Goal: Register for event/course

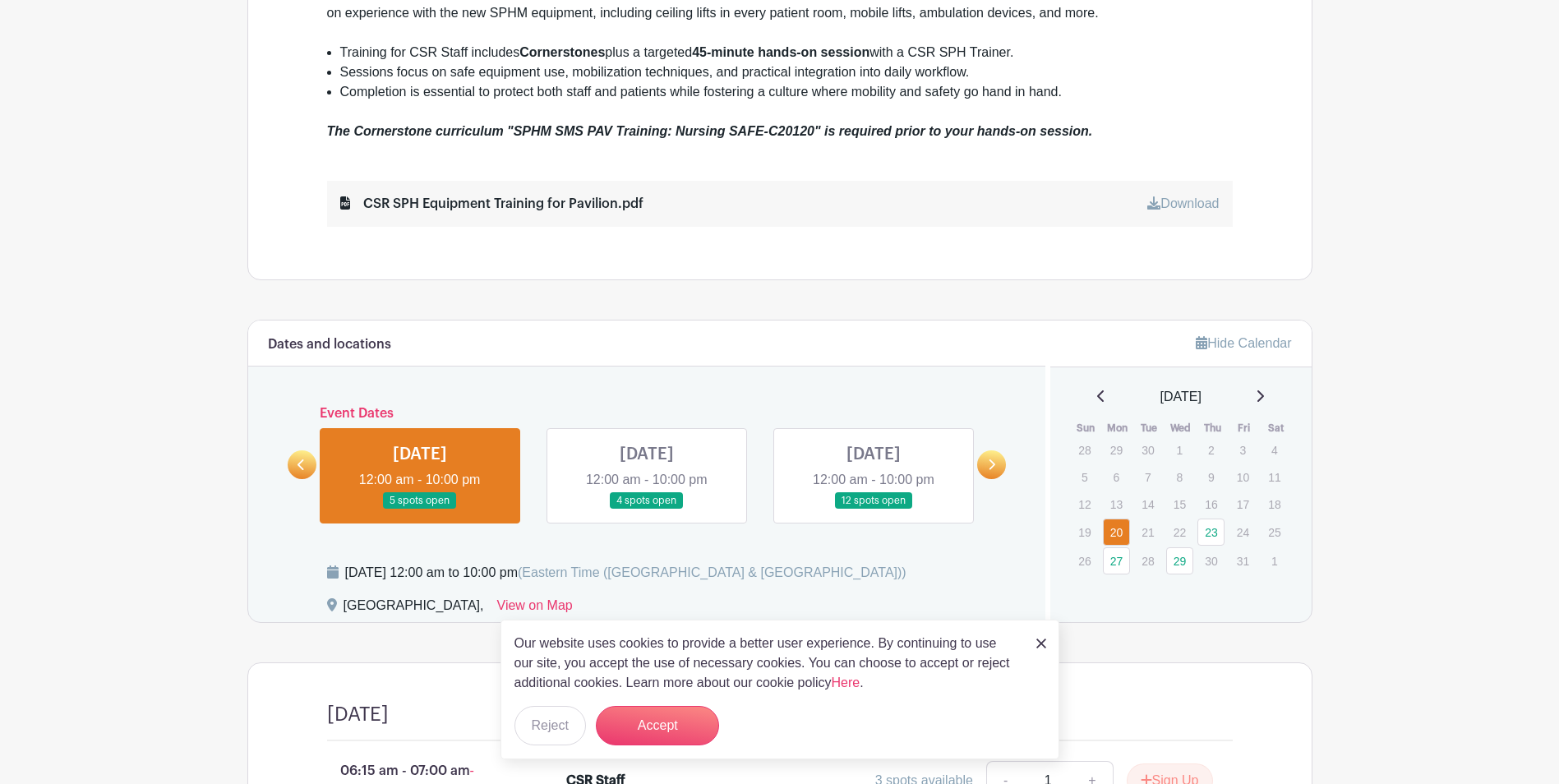
scroll to position [904, 0]
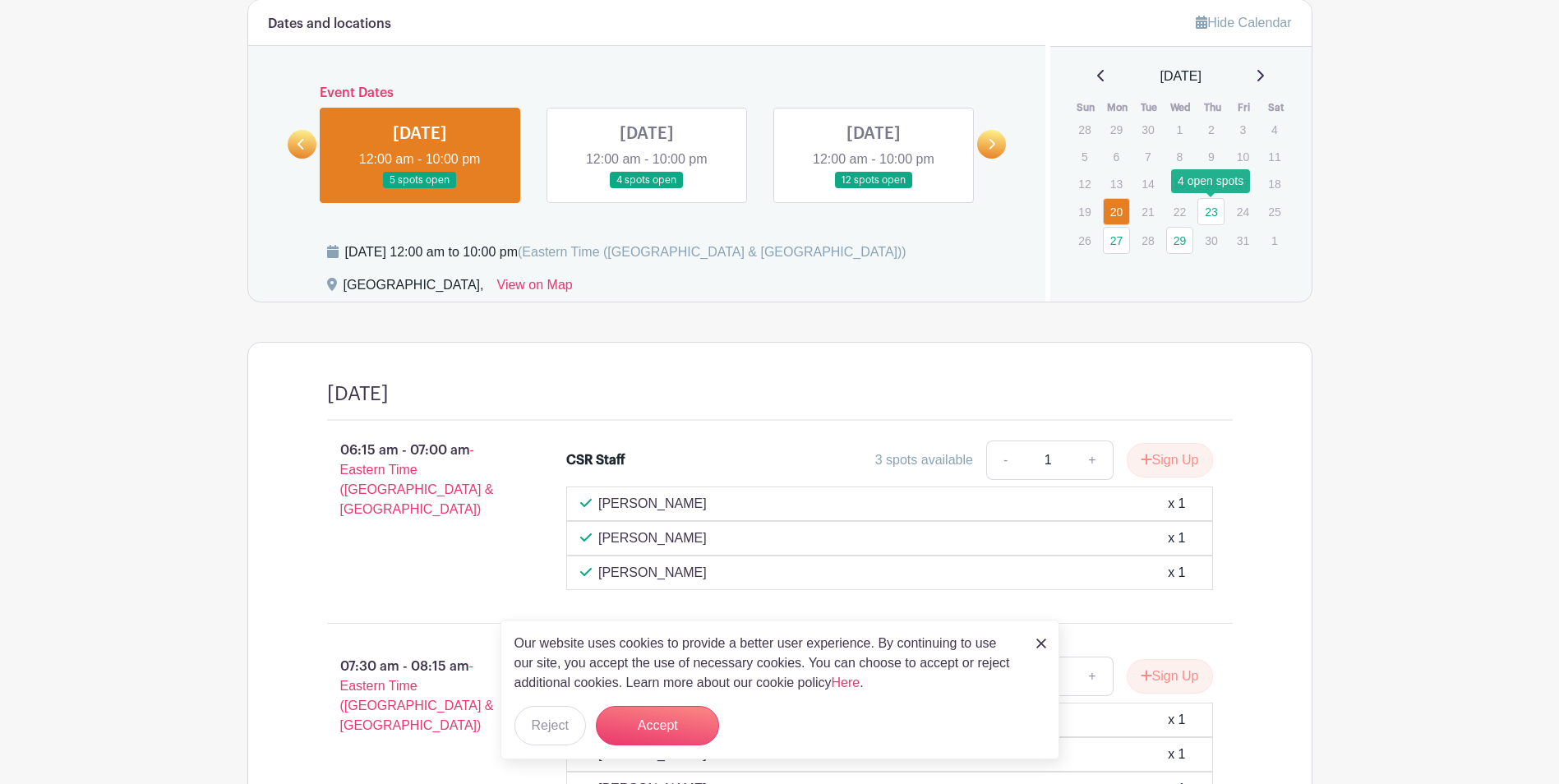
click at [1218, 209] on link "23" at bounding box center [1211, 211] width 27 height 27
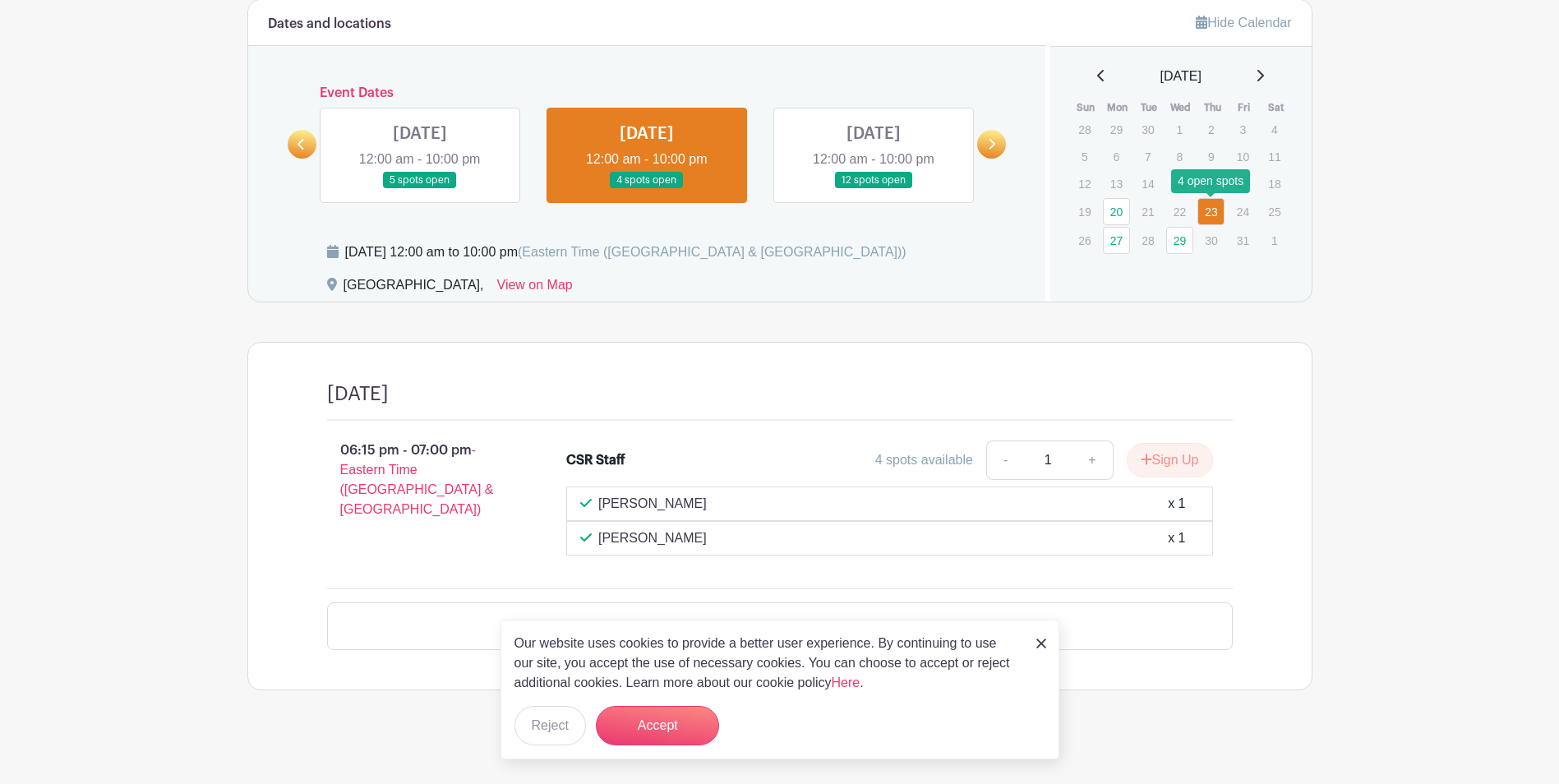
scroll to position [1021, 0]
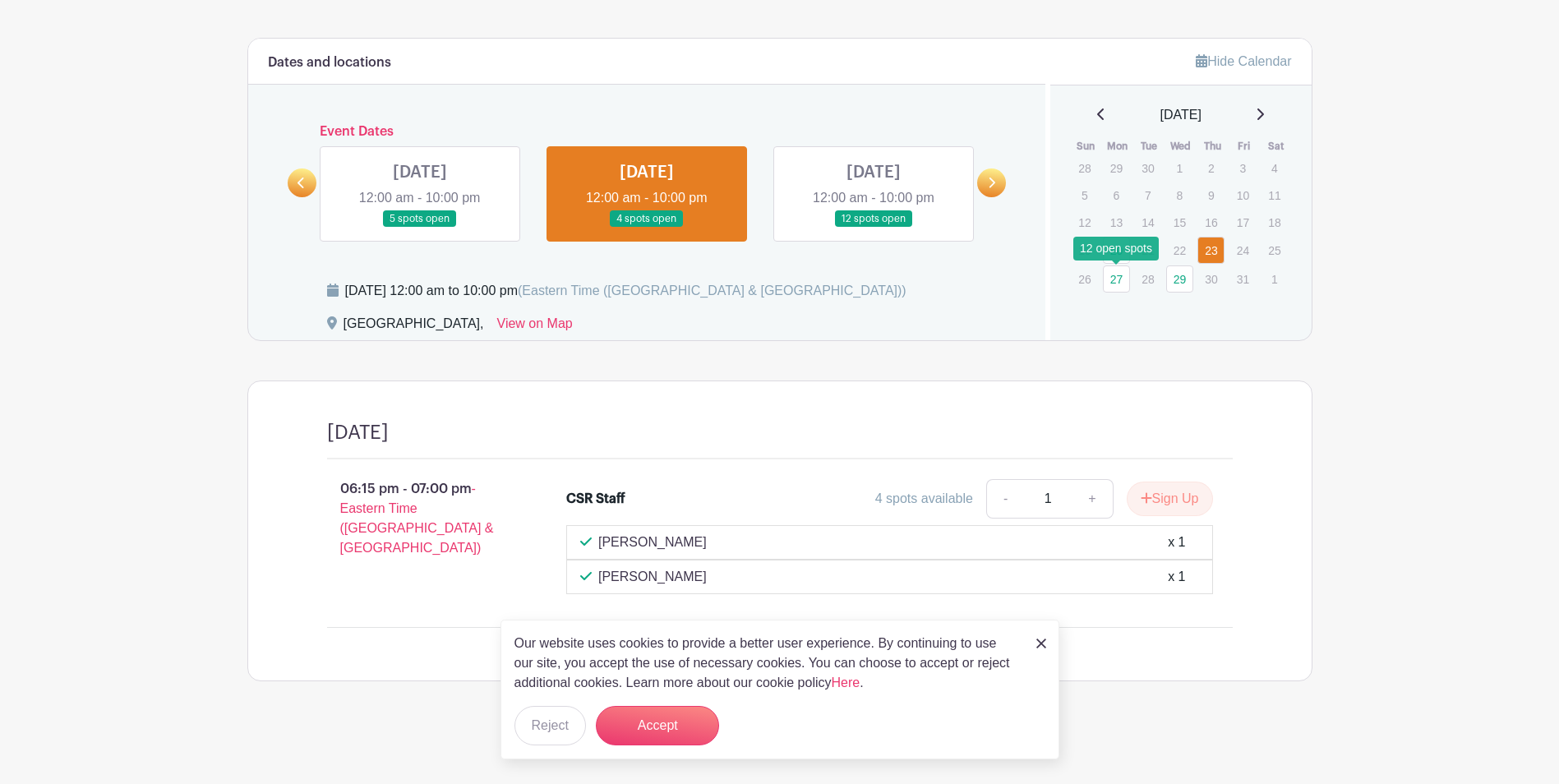
click at [1114, 280] on link "27" at bounding box center [1116, 279] width 27 height 27
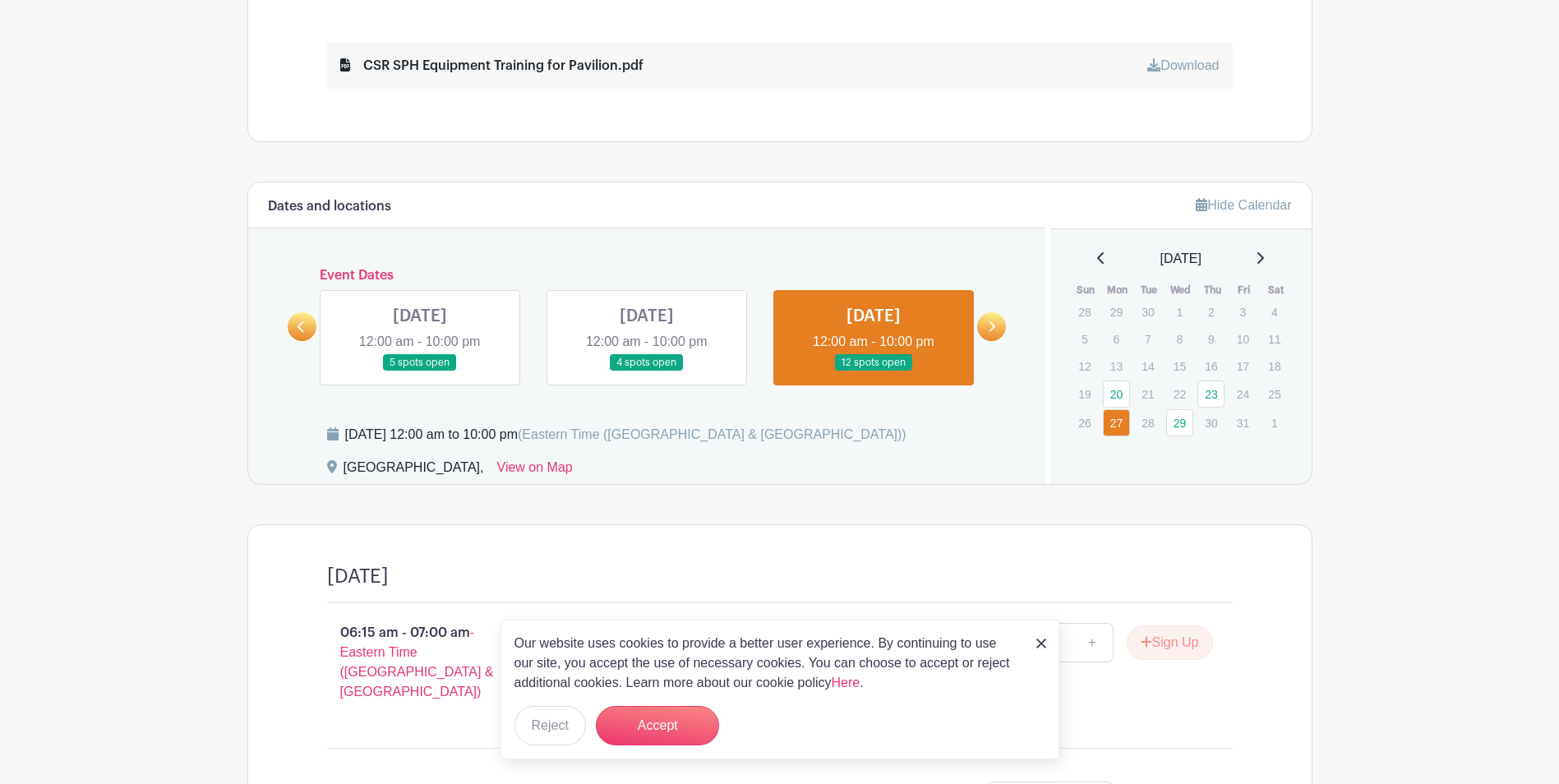
scroll to position [871, 0]
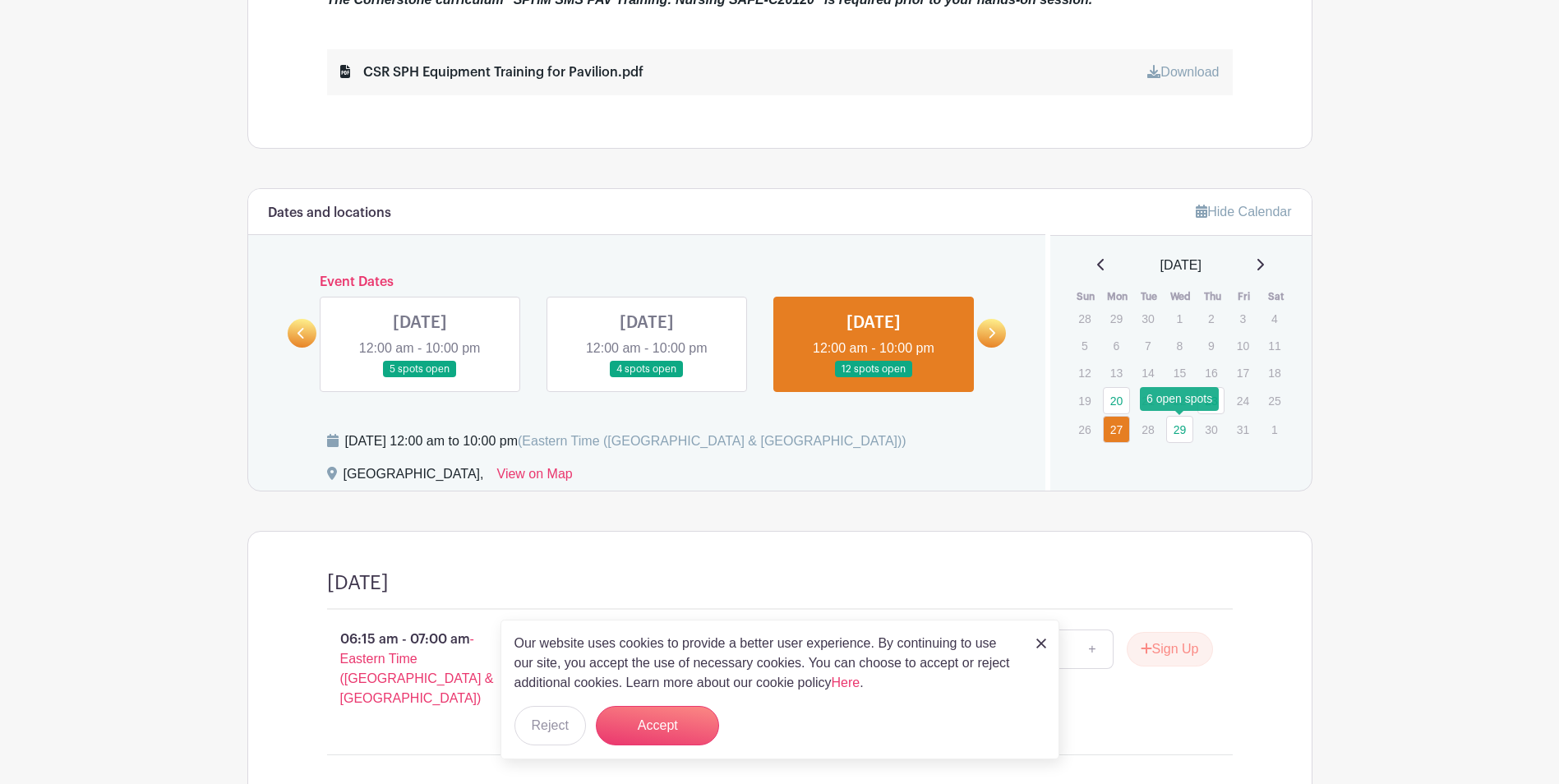
click at [1180, 440] on link "29" at bounding box center [1180, 429] width 27 height 27
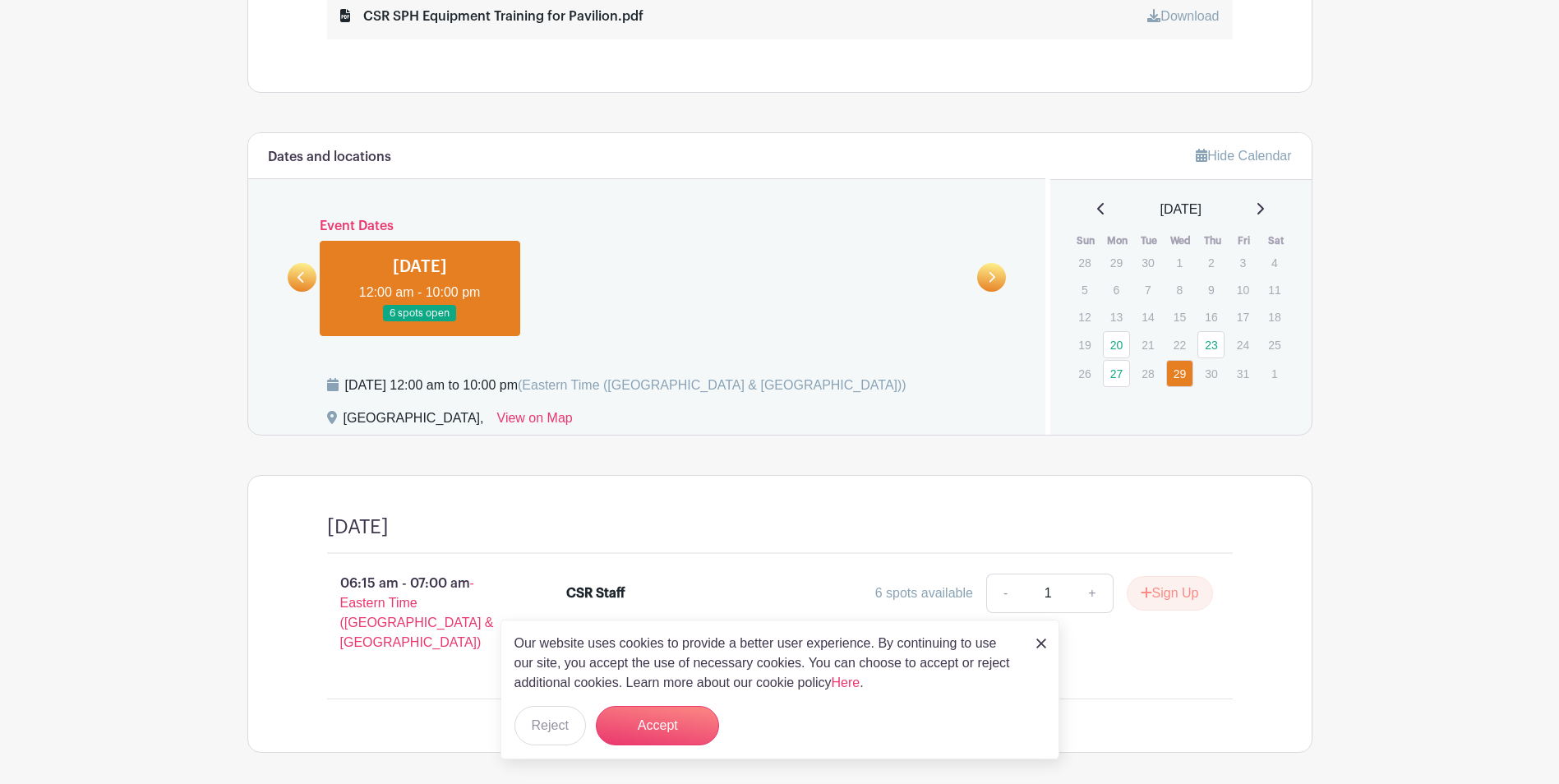
scroll to position [979, 0]
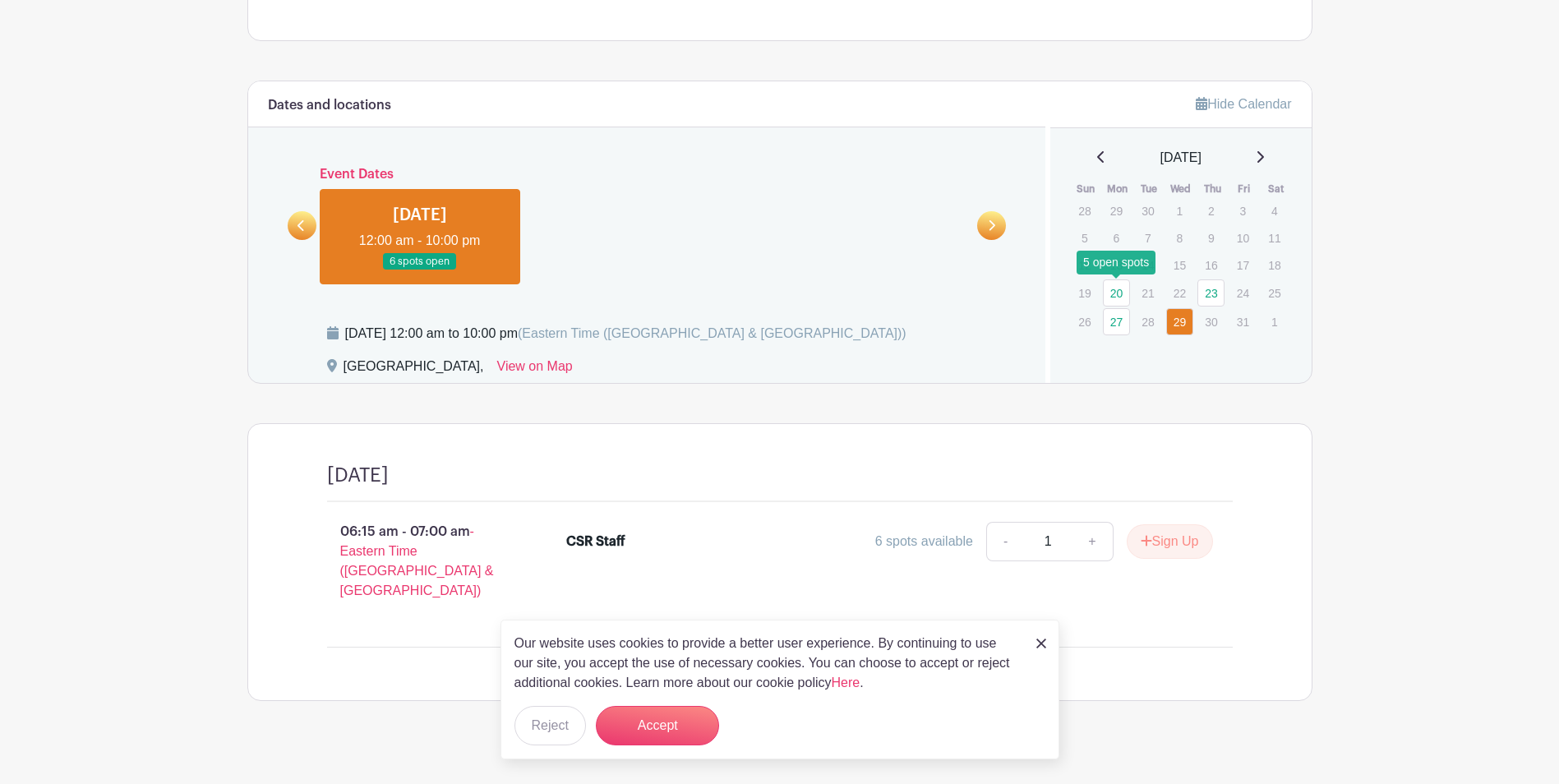
click at [1111, 291] on link "20" at bounding box center [1116, 293] width 27 height 27
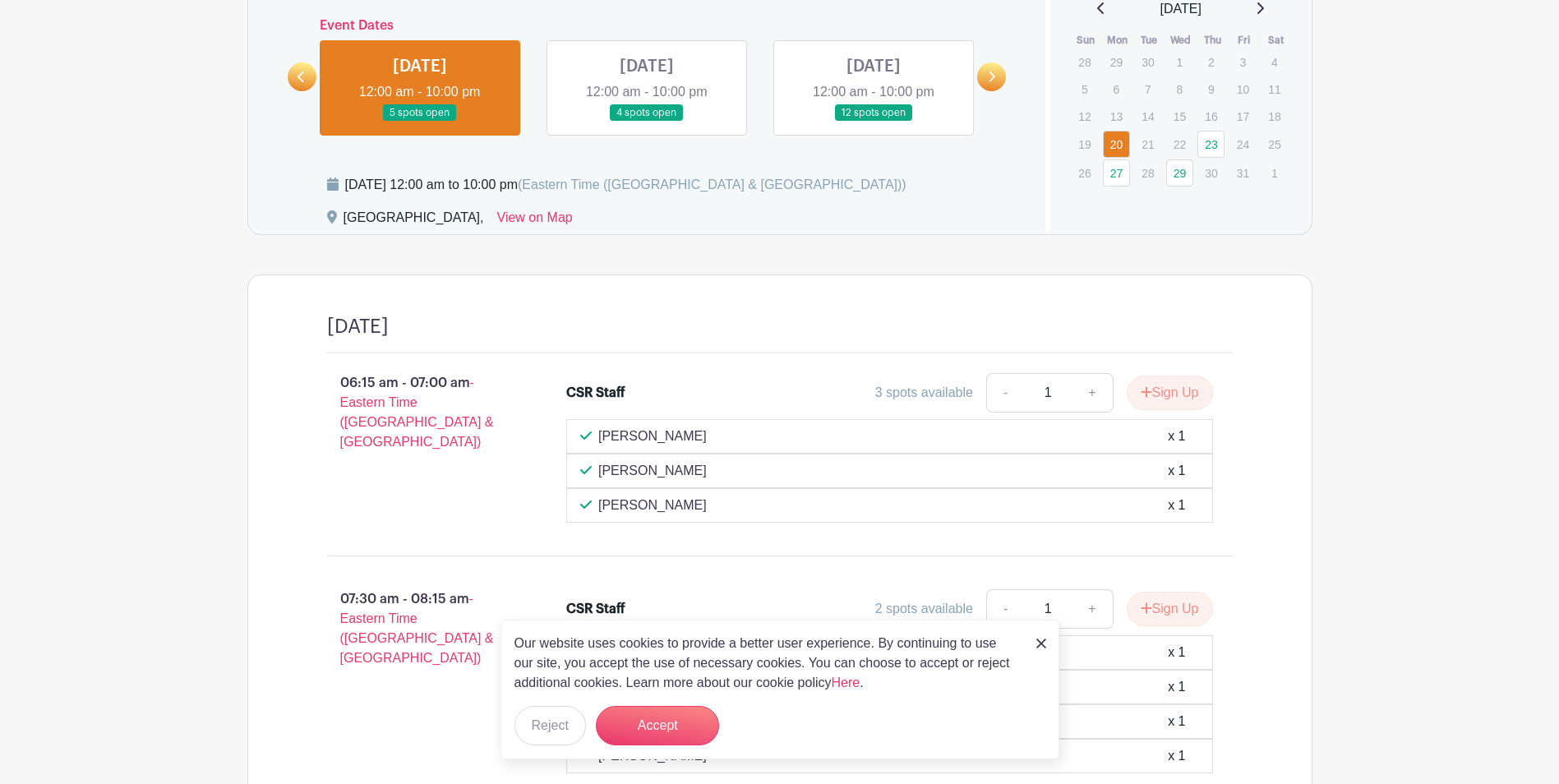
scroll to position [1142, 0]
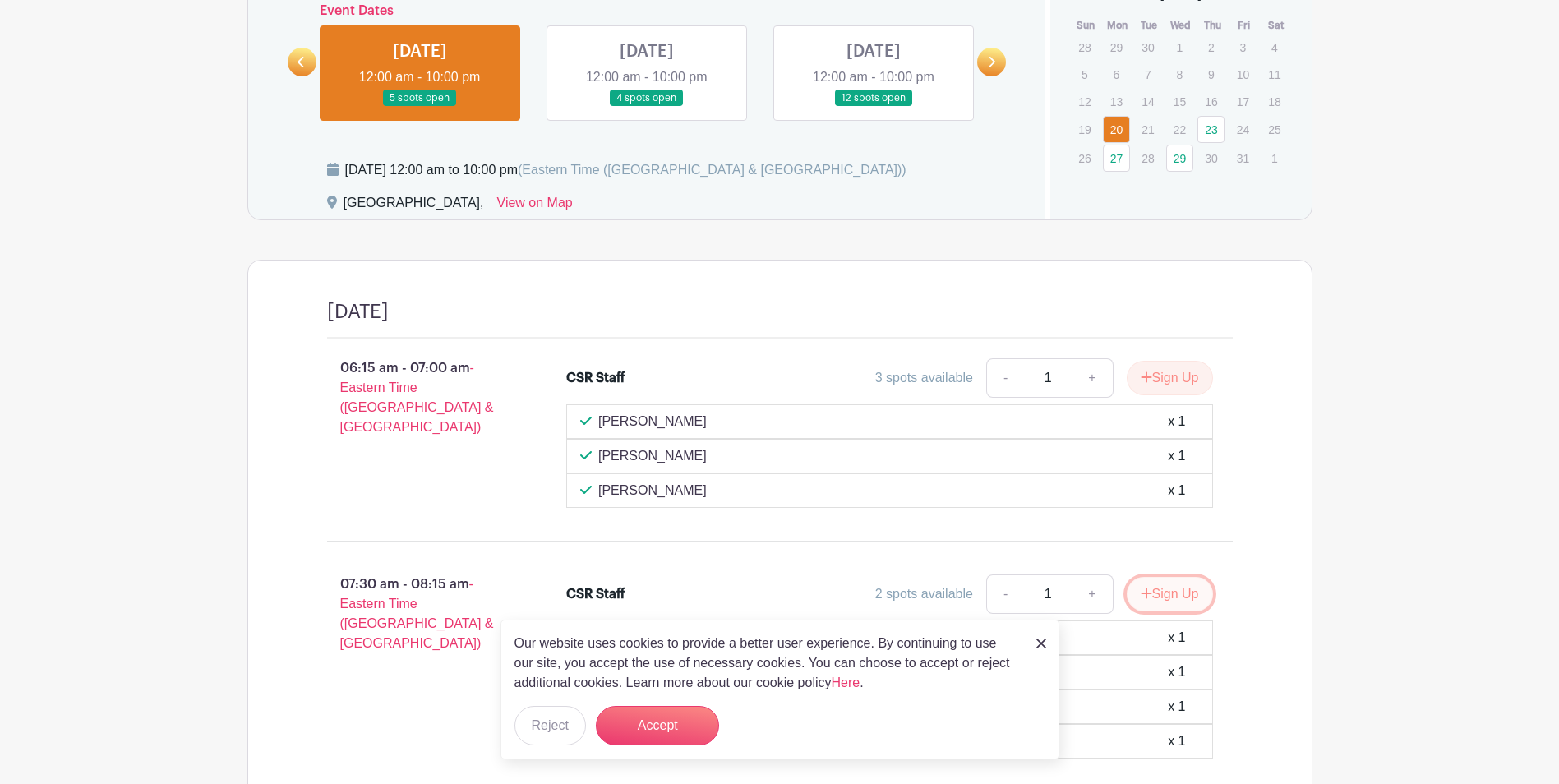
click at [1151, 598] on button "Sign Up" at bounding box center [1170, 594] width 86 height 35
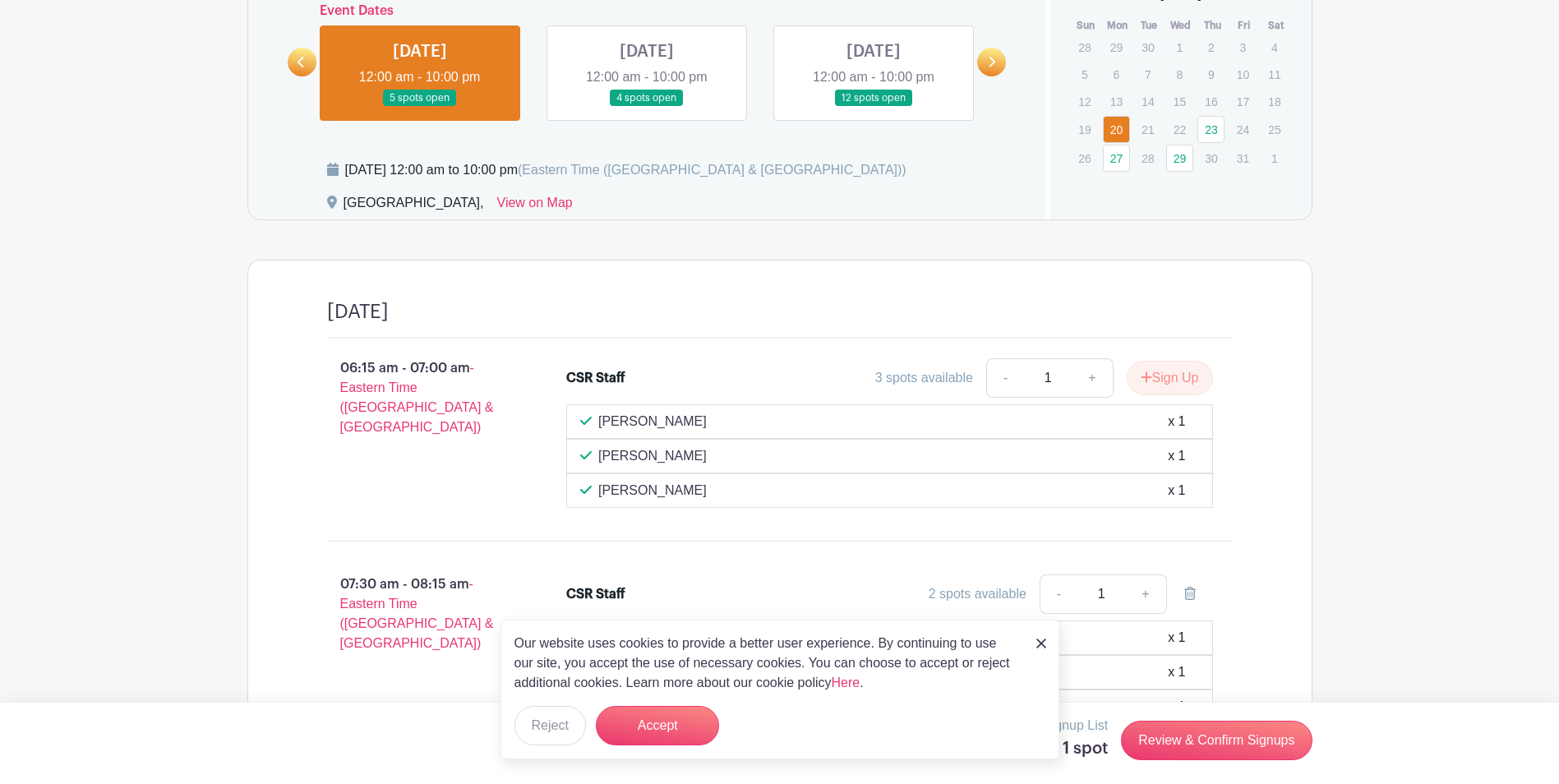
scroll to position [1307, 0]
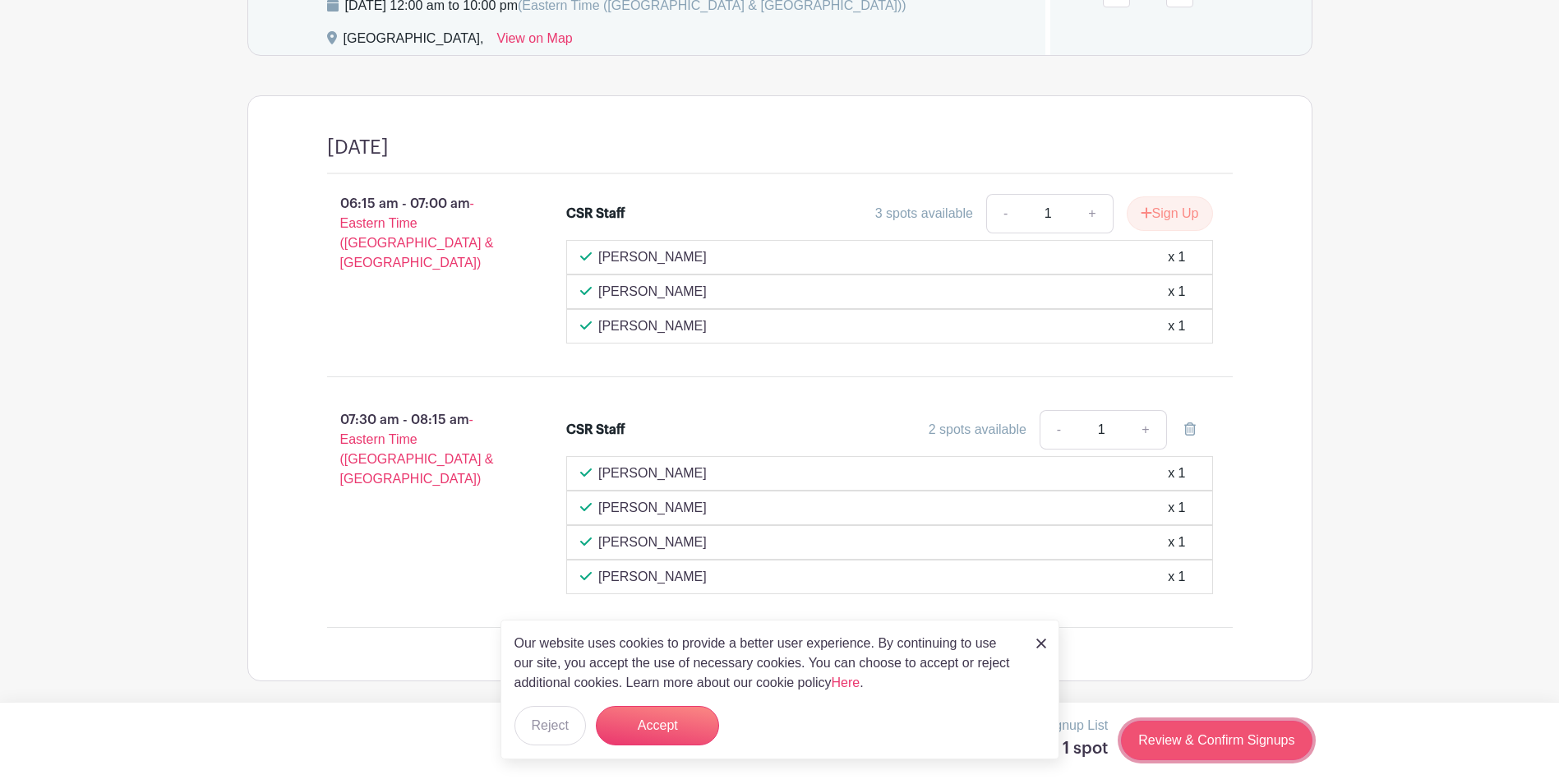
click at [1194, 733] on link "Review & Confirm Signups" at bounding box center [1217, 740] width 191 height 40
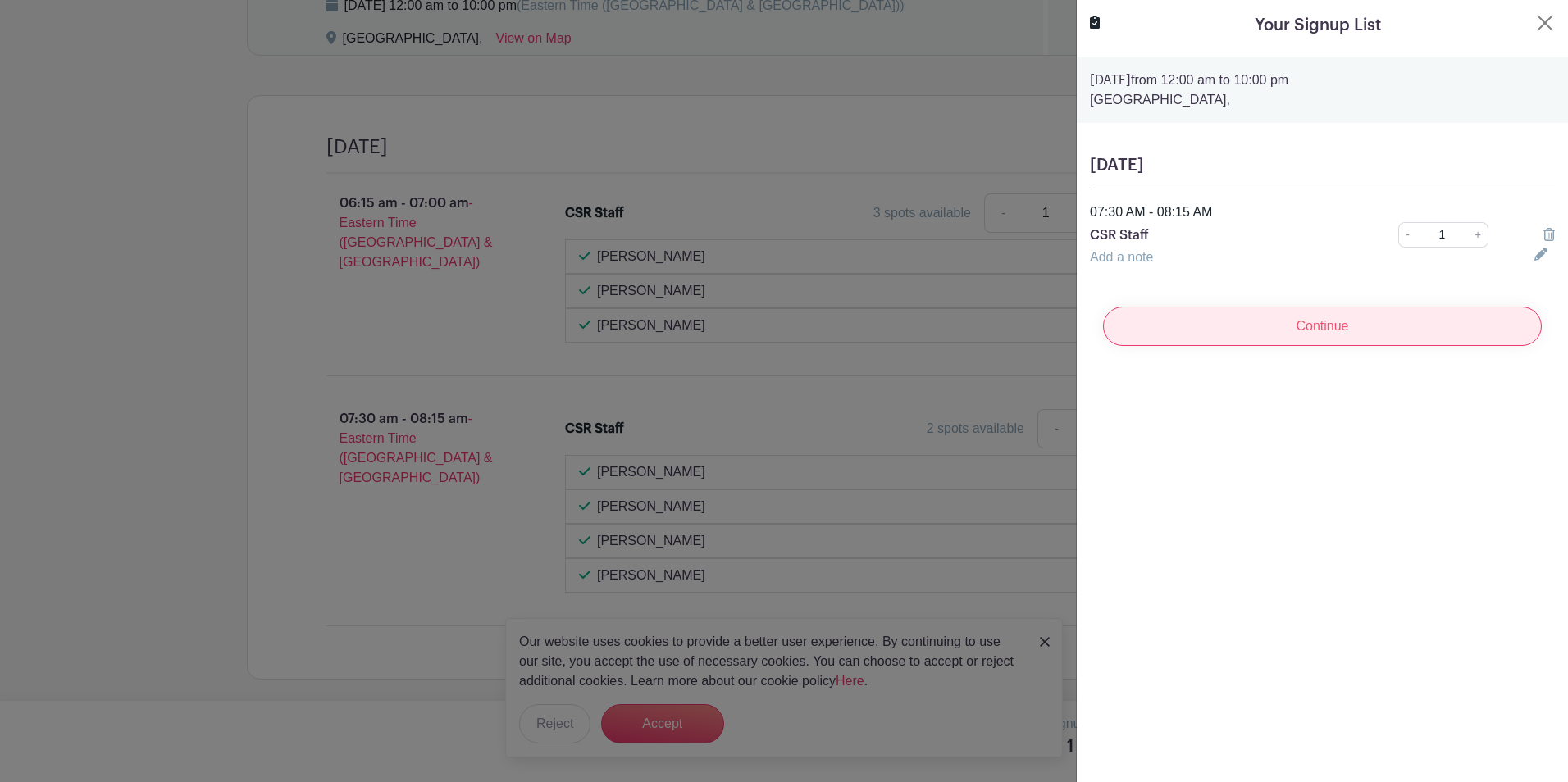
click at [1251, 332] on input "Continue" at bounding box center [1322, 326] width 438 height 40
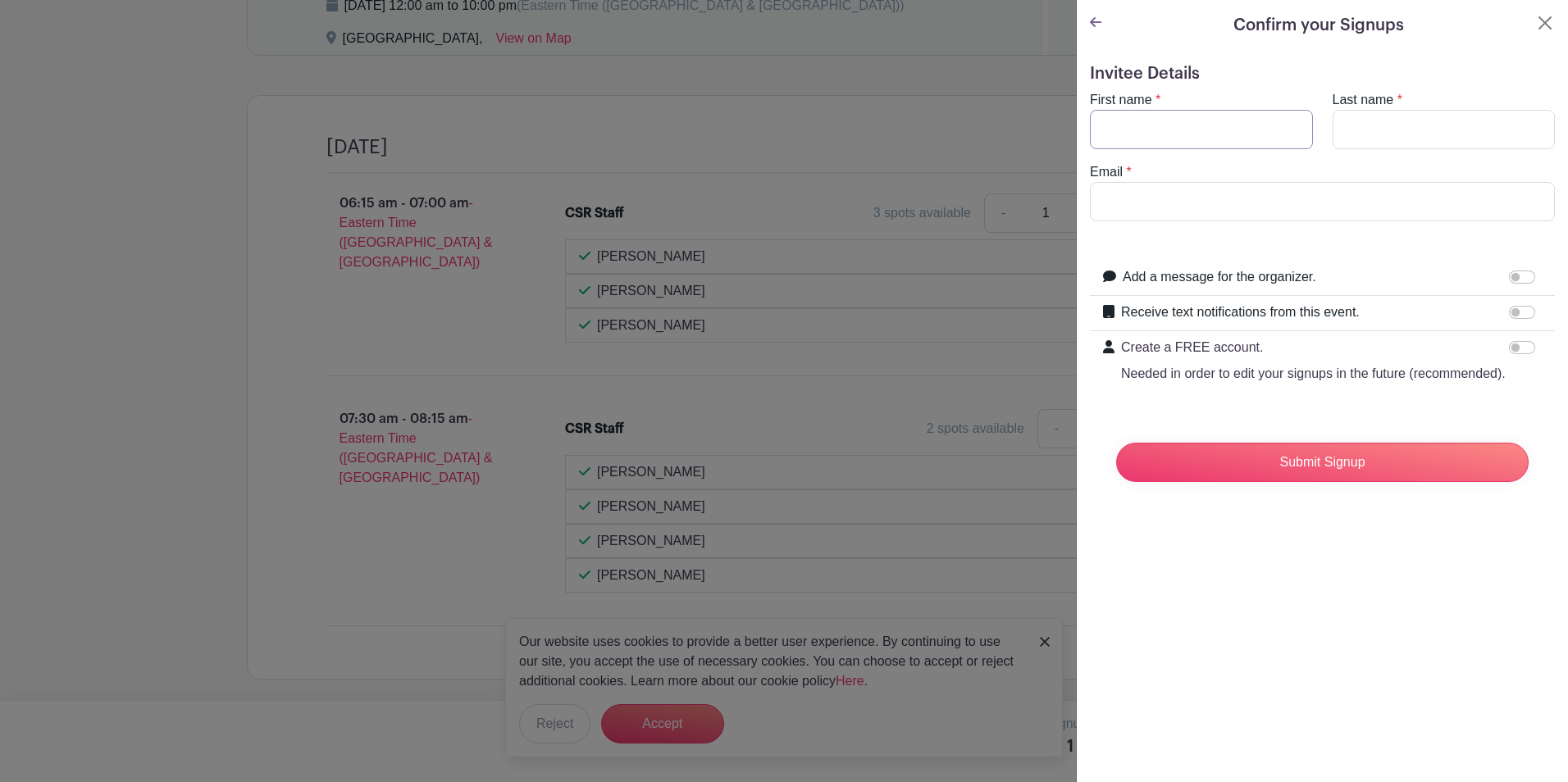
click at [1180, 130] on input "First name" at bounding box center [1201, 129] width 223 height 40
type input "[PERSON_NAME]"
type input "[EMAIL_ADDRESS][DOMAIN_NAME]"
click at [1509, 317] on input "Receive text notifications from this event." at bounding box center [1522, 313] width 26 height 13
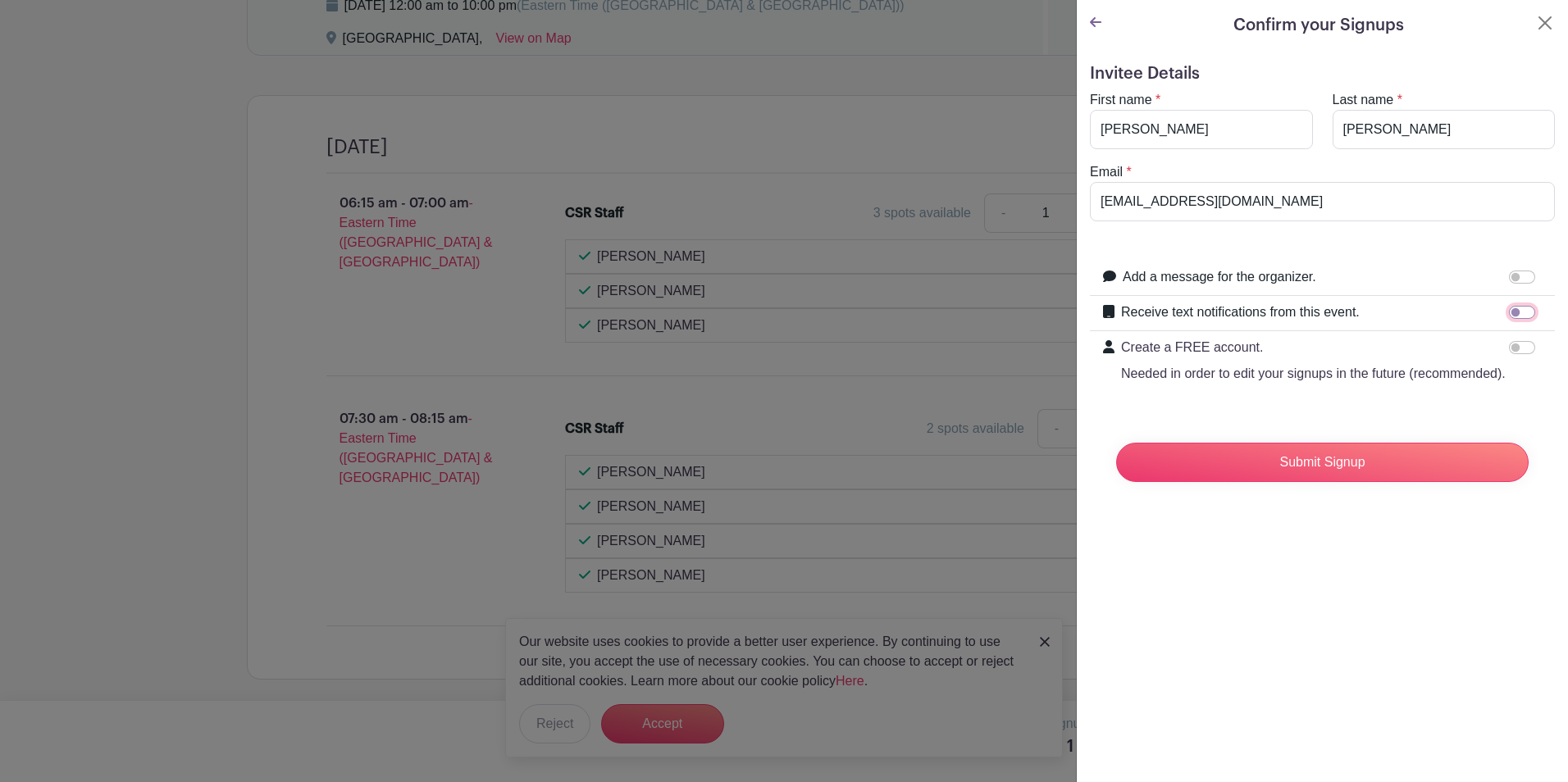
checkbox input "true"
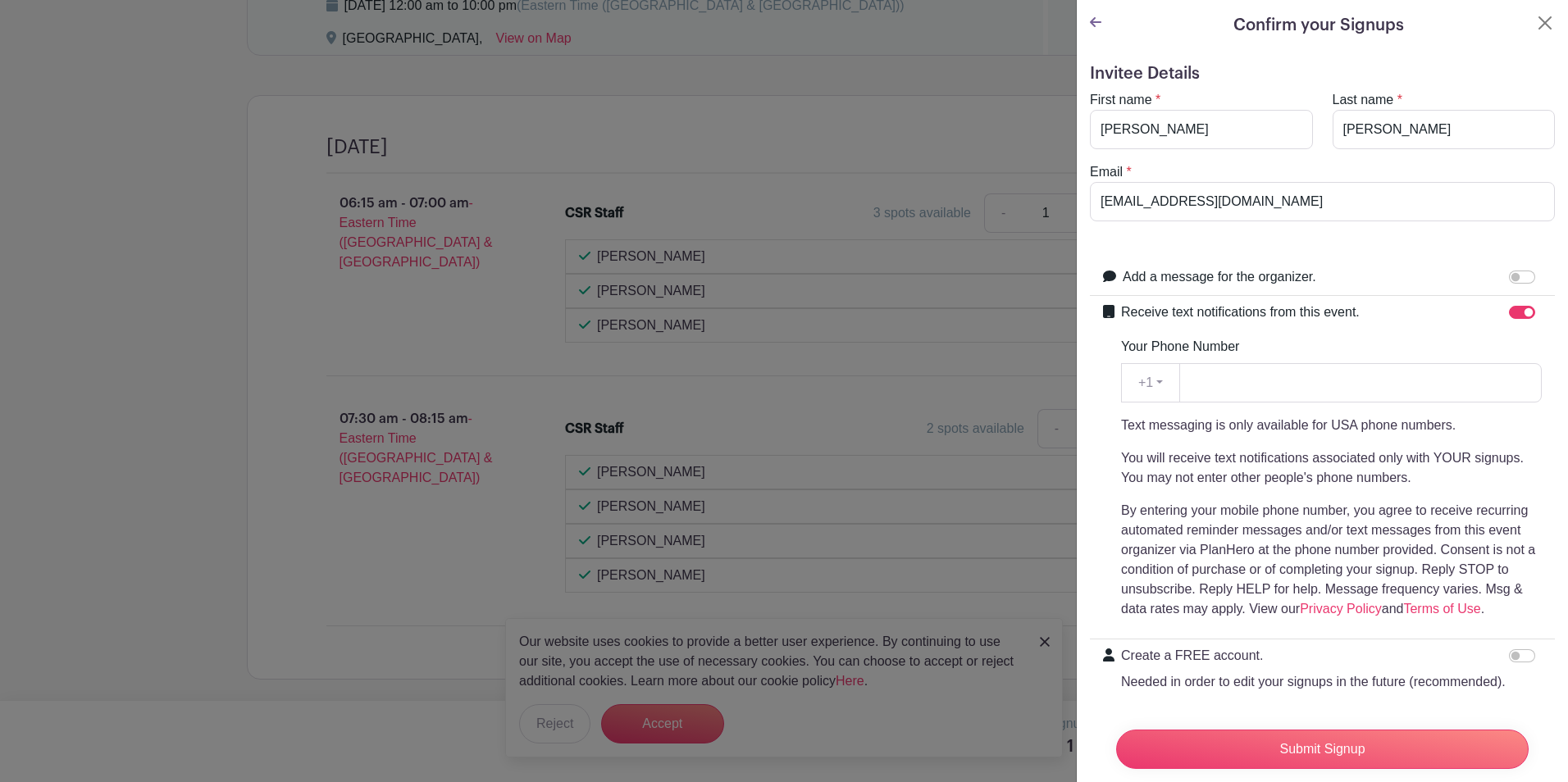
click at [1358, 414] on div "Your Phone Number +1 +1 Text messaging is only available for USA phone numbers.…" at bounding box center [1331, 478] width 421 height 282
click at [1358, 390] on input "Your Phone Number" at bounding box center [1361, 383] width 362 height 40
type input "2484137112"
click at [1246, 731] on input "Submit Signup" at bounding box center [1322, 749] width 412 height 40
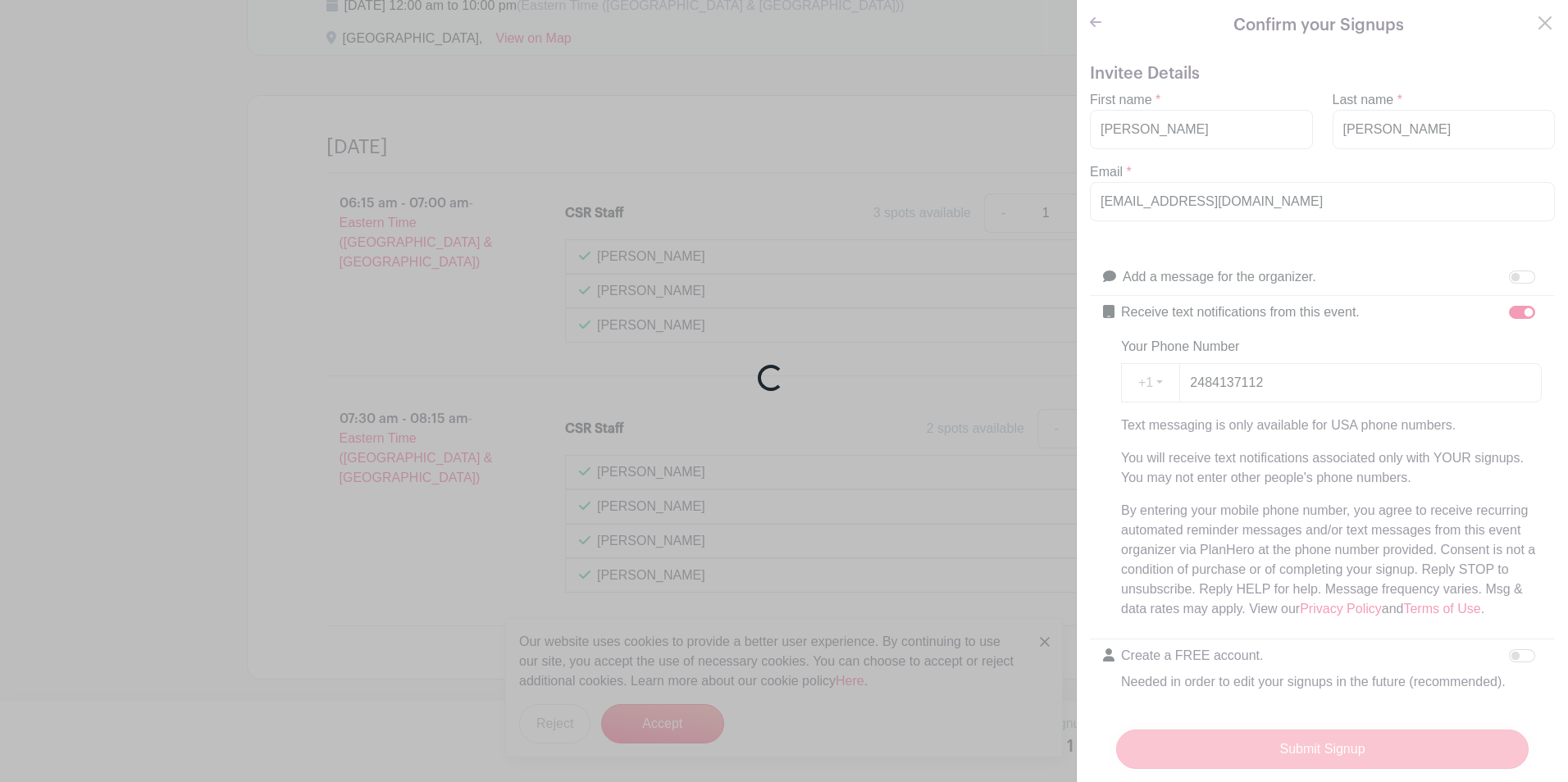
click at [1246, 731] on div "Loading..." at bounding box center [784, 391] width 1568 height 782
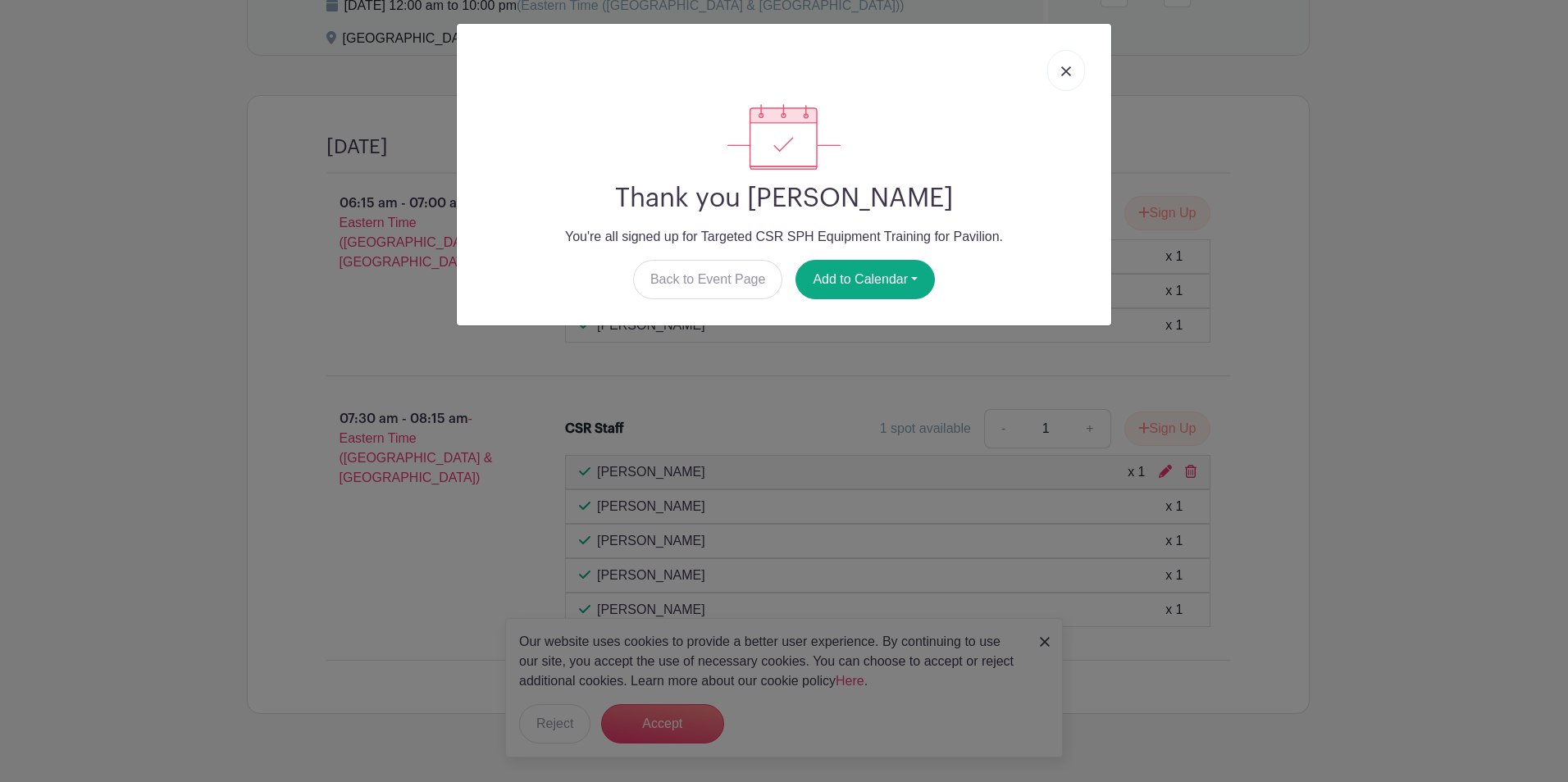
click at [1066, 75] on img at bounding box center [1066, 72] width 10 height 10
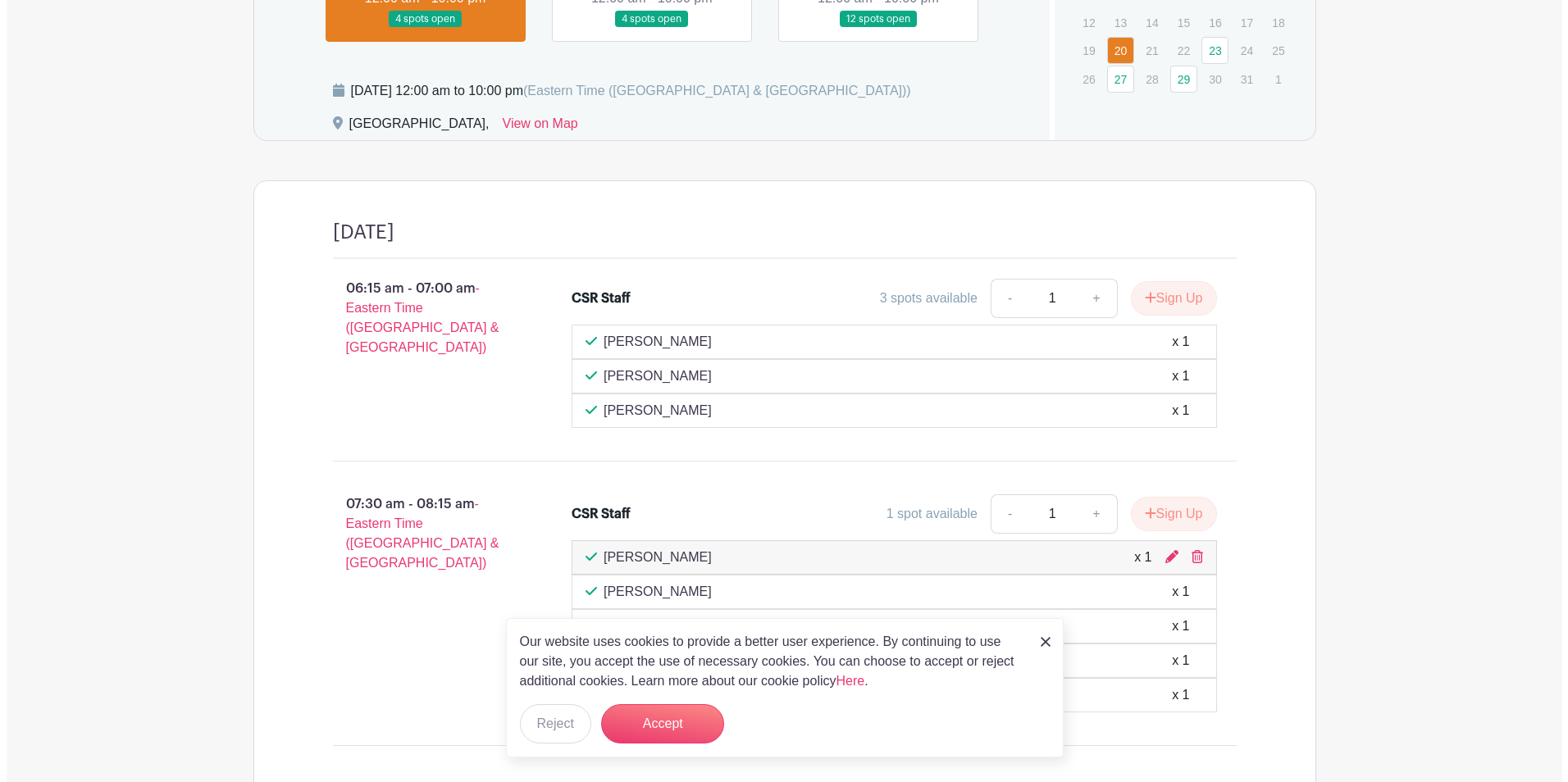
scroll to position [1338, 0]
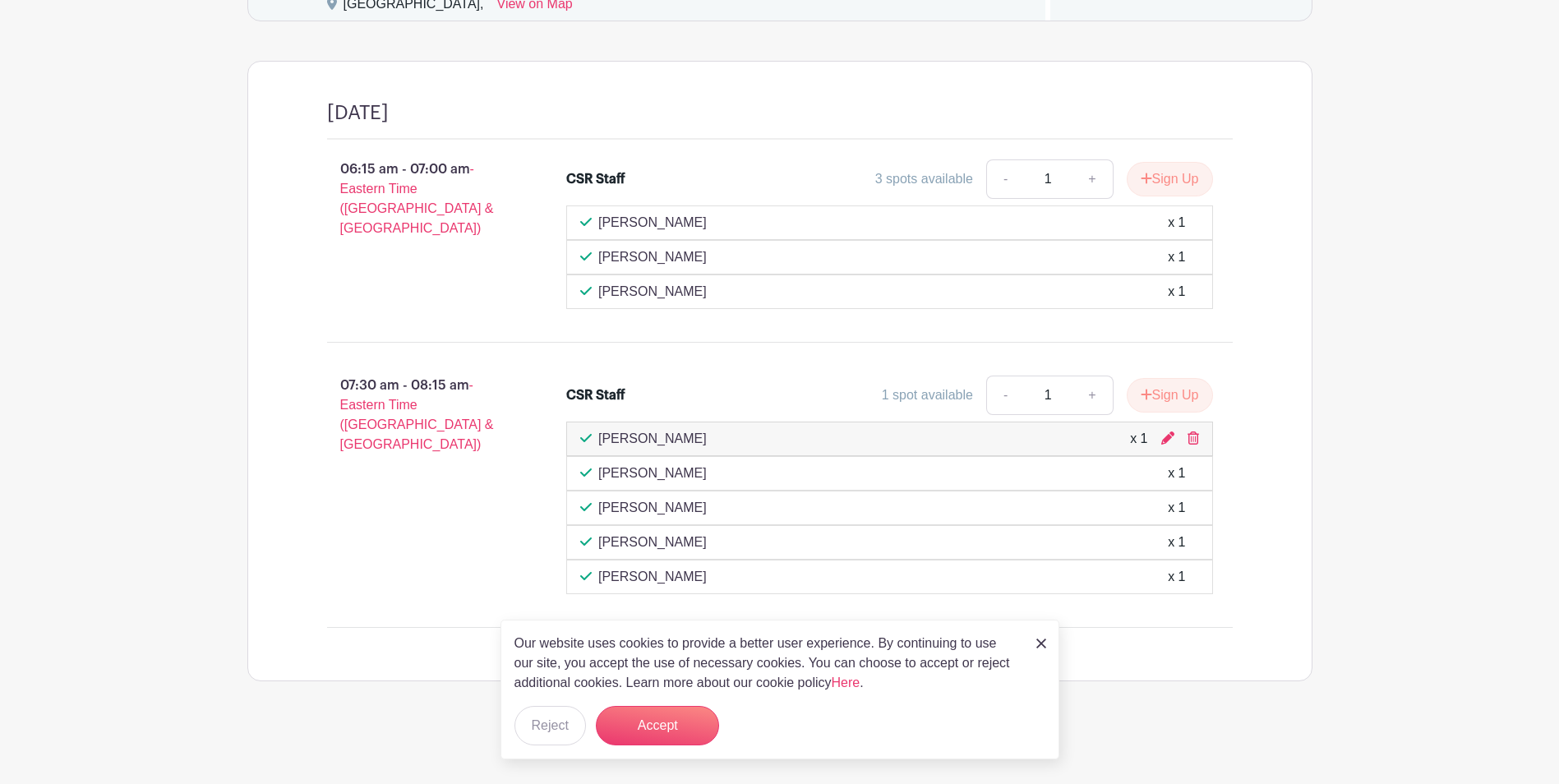
click at [1207, 439] on div "[PERSON_NAME] x 1" at bounding box center [890, 438] width 647 height 35
click at [1199, 442] on div "[PERSON_NAME] x 1" at bounding box center [890, 438] width 647 height 35
click at [1195, 442] on icon at bounding box center [1194, 438] width 12 height 14
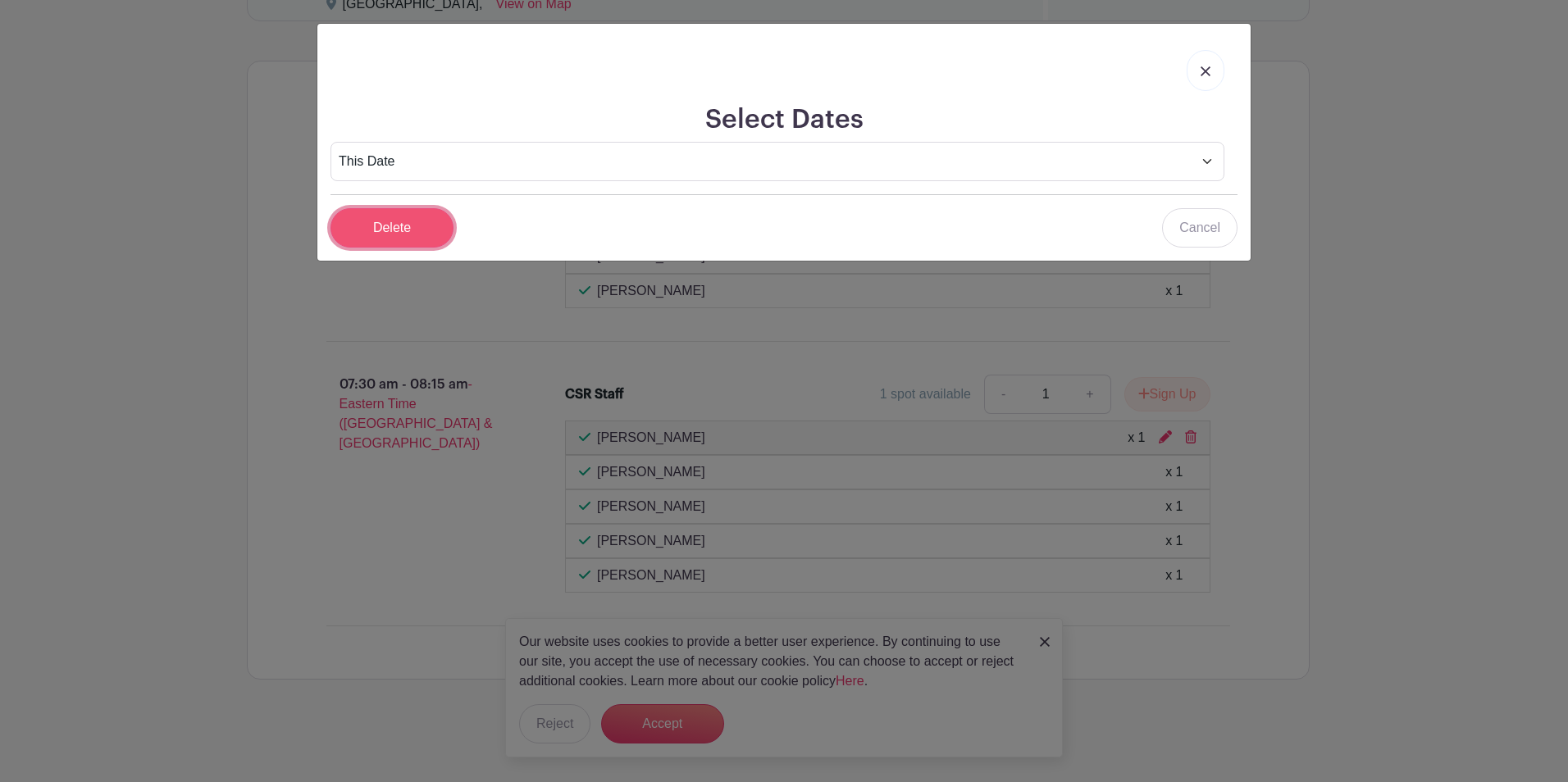
click at [425, 218] on input "Delete" at bounding box center [392, 228] width 123 height 40
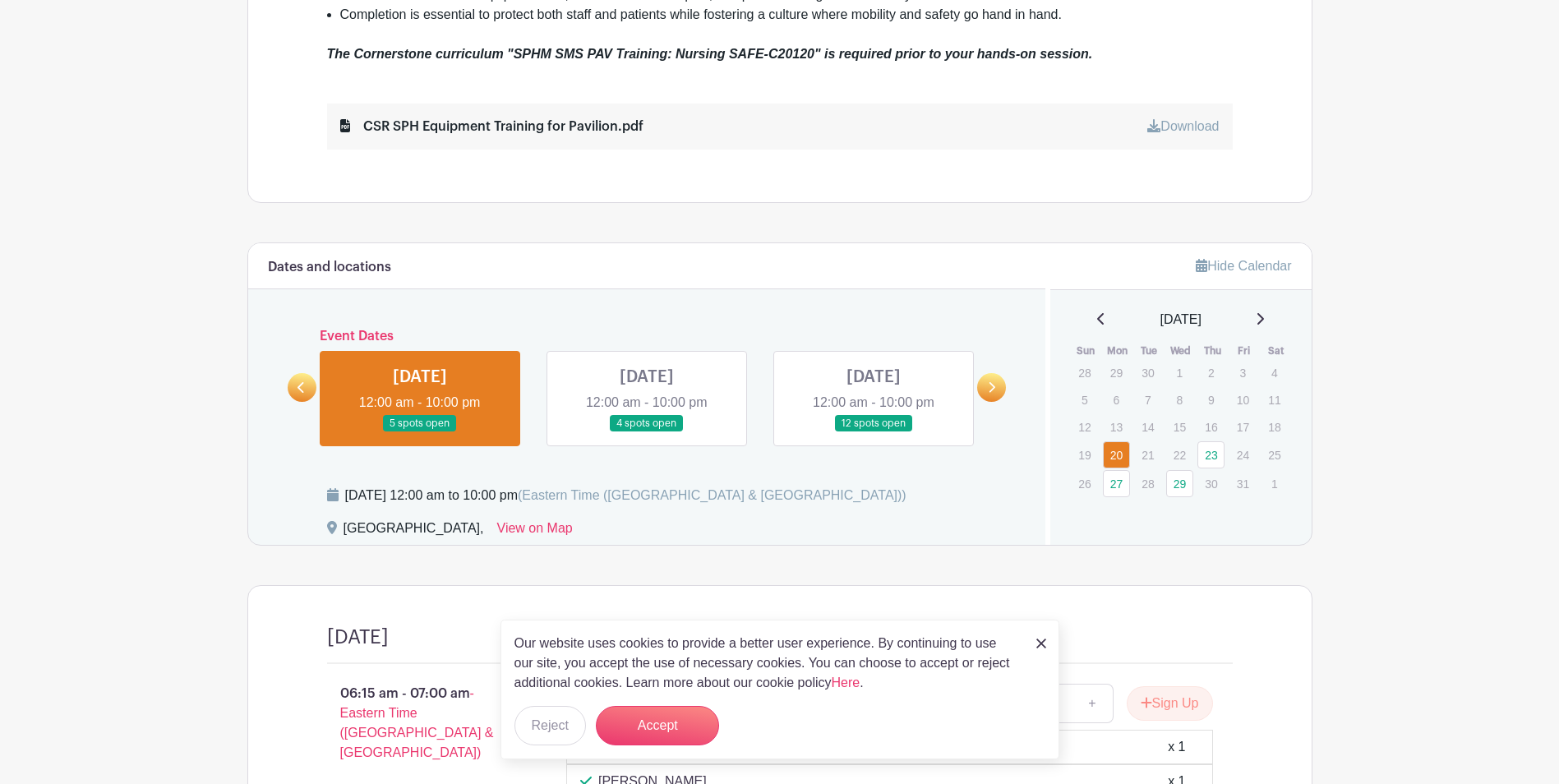
scroll to position [814, 0]
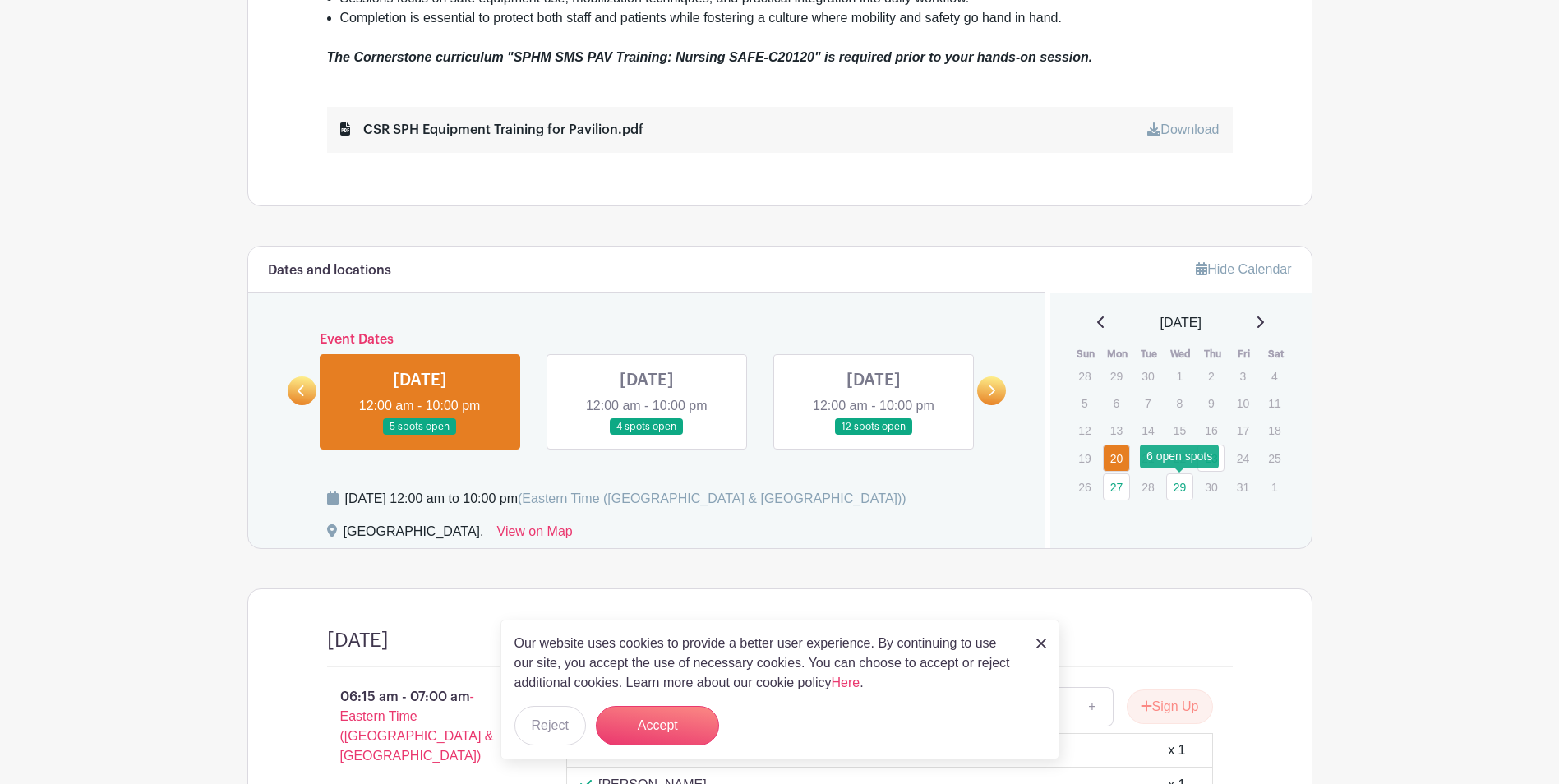
click at [1182, 497] on link "29" at bounding box center [1180, 487] width 27 height 27
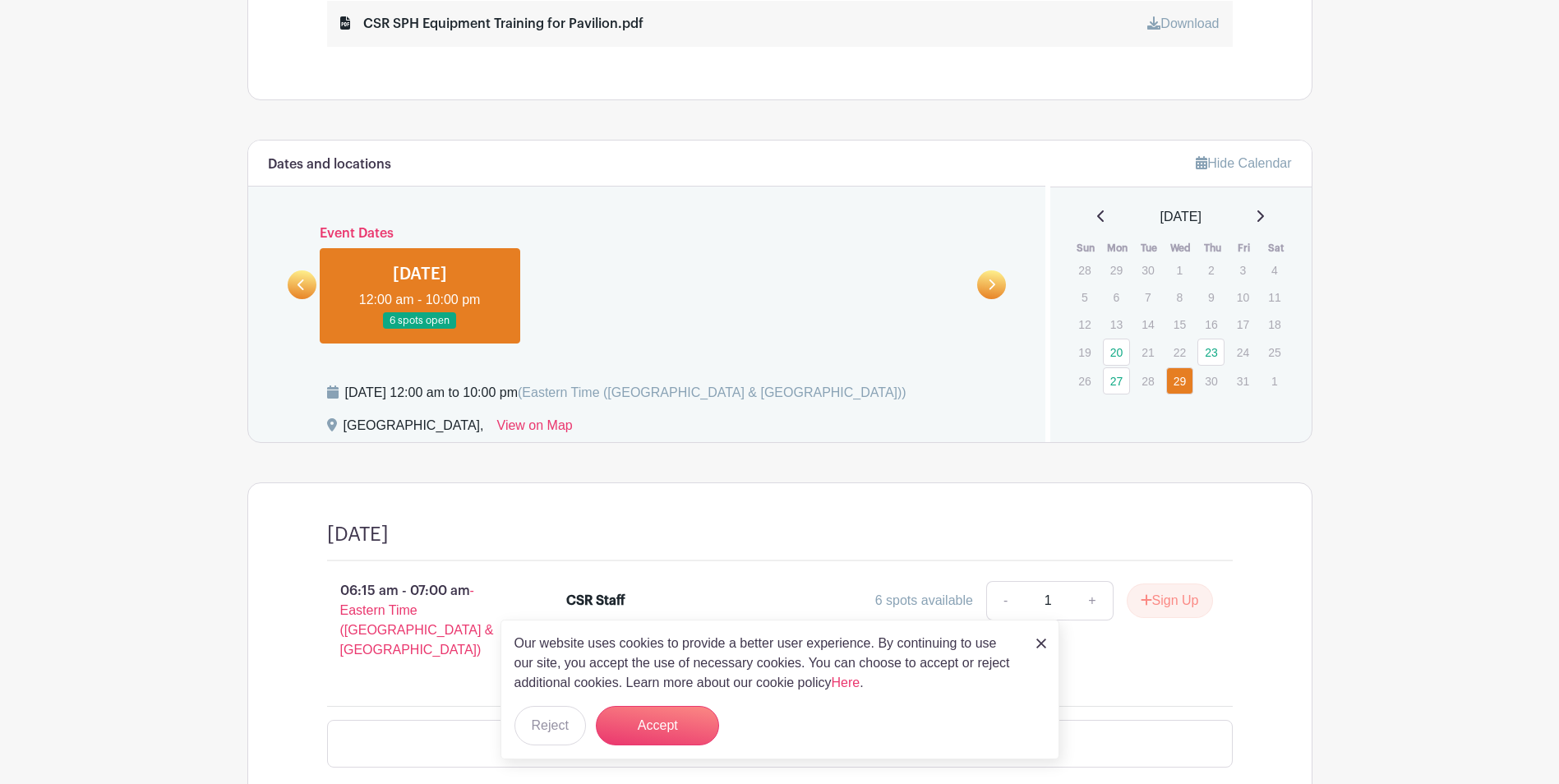
scroll to position [979, 0]
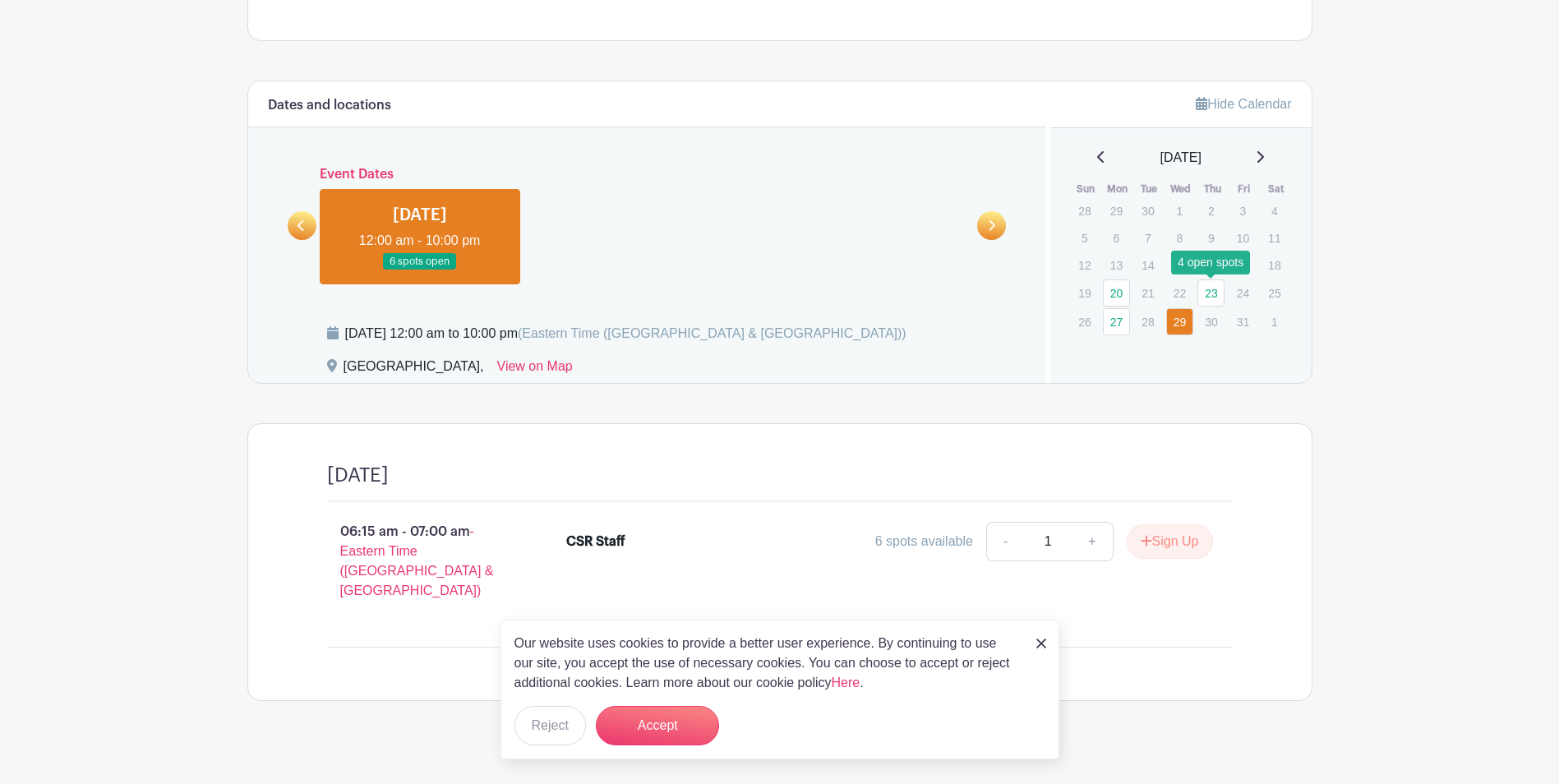
click at [1215, 296] on link "23" at bounding box center [1211, 293] width 27 height 27
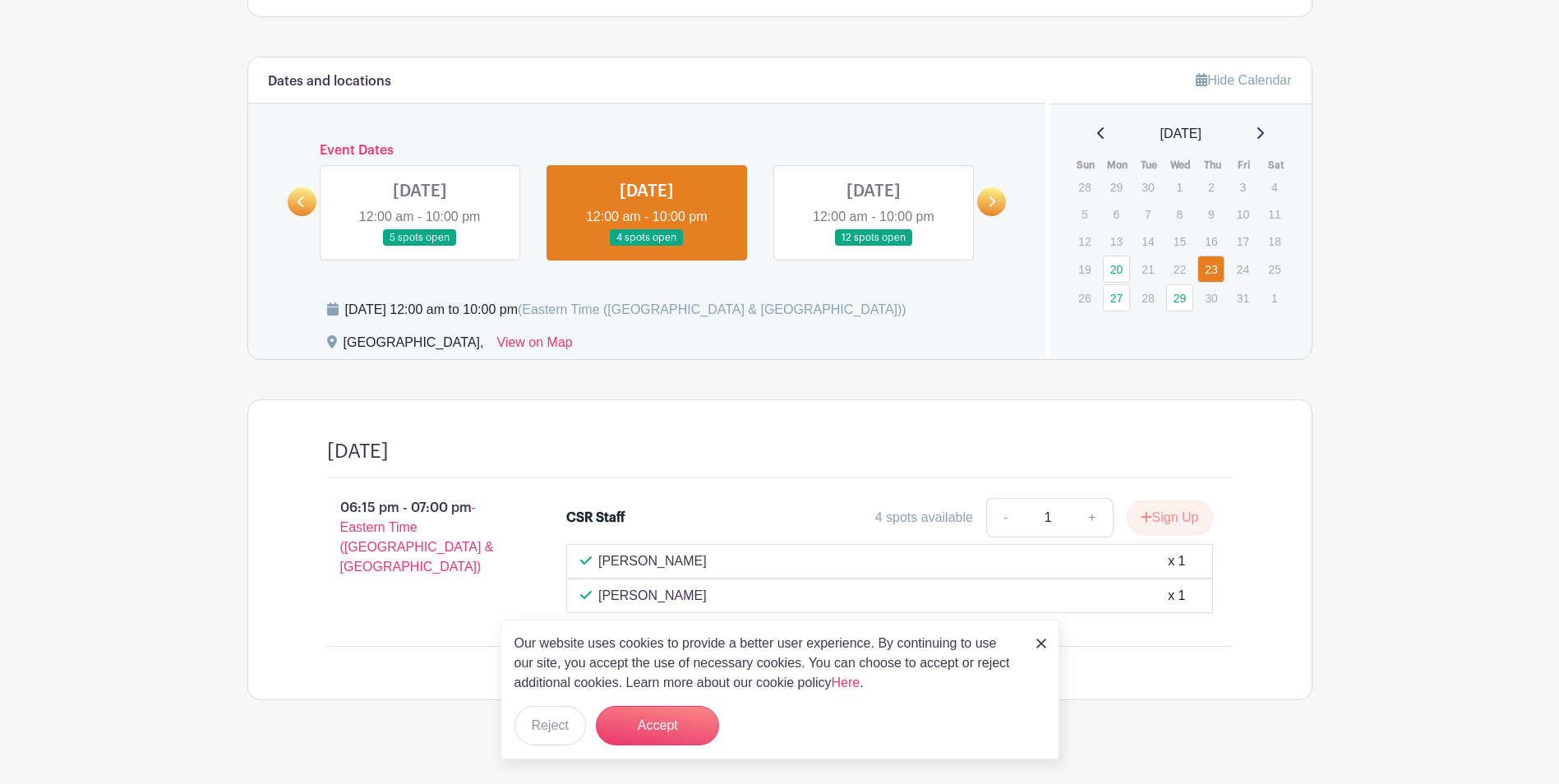
scroll to position [1021, 0]
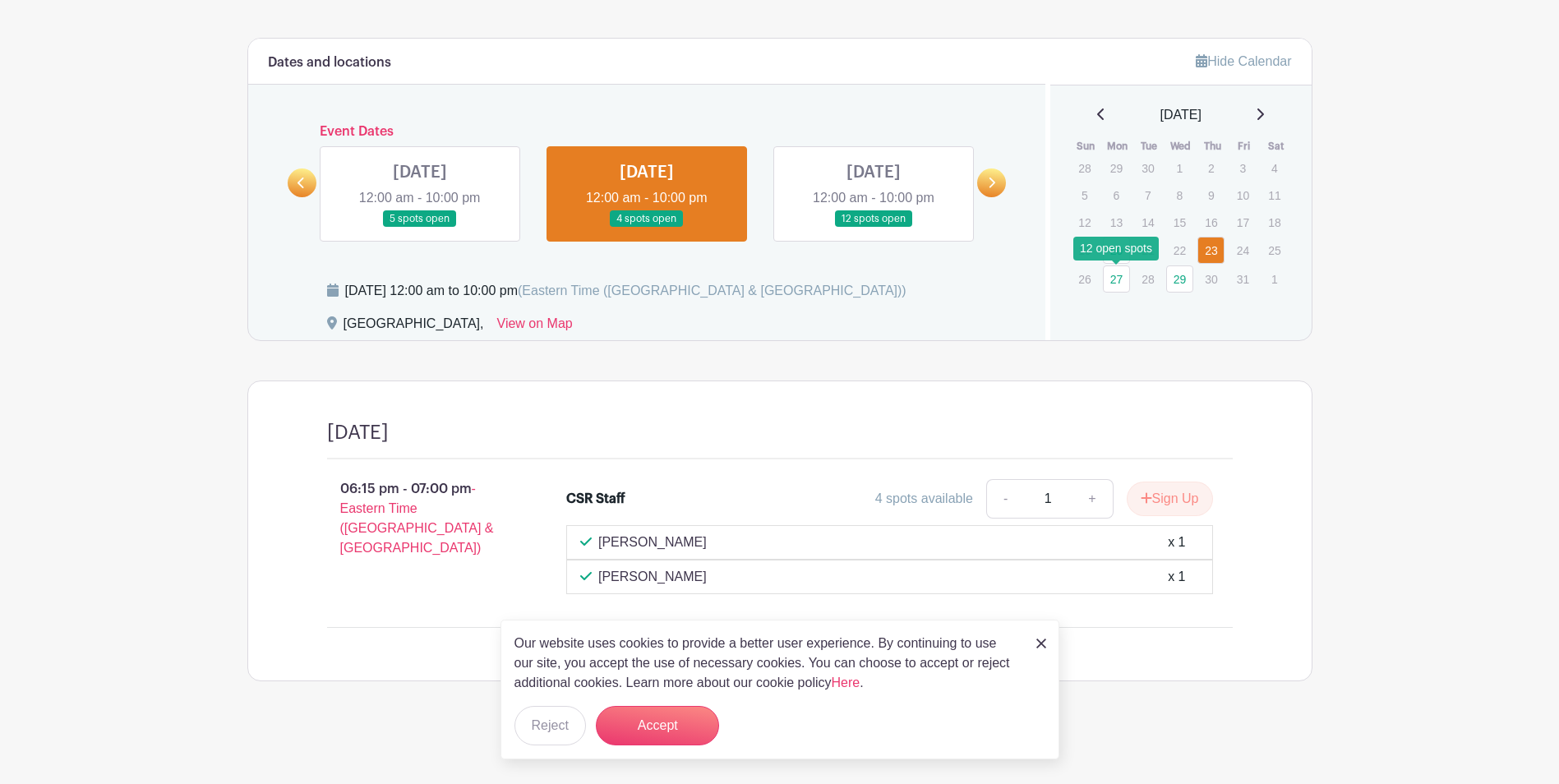
click at [1109, 276] on link "27" at bounding box center [1116, 279] width 27 height 27
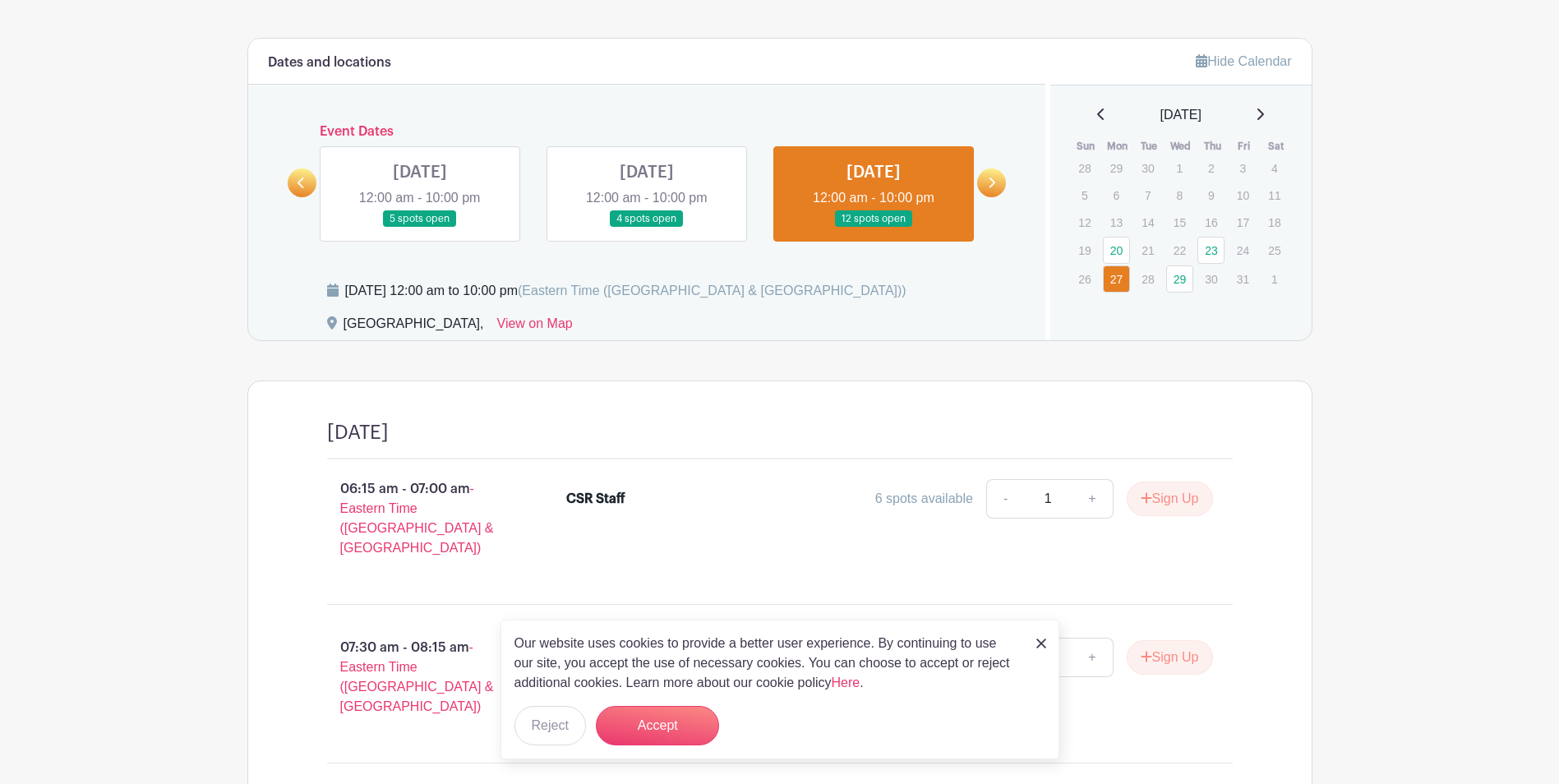
click at [1263, 112] on icon at bounding box center [1260, 114] width 8 height 14
click at [1126, 306] on p "1" at bounding box center [1116, 305] width 27 height 25
click at [1147, 189] on p "4" at bounding box center [1147, 197] width 27 height 25
click at [1172, 166] on link "29" at bounding box center [1180, 169] width 27 height 27
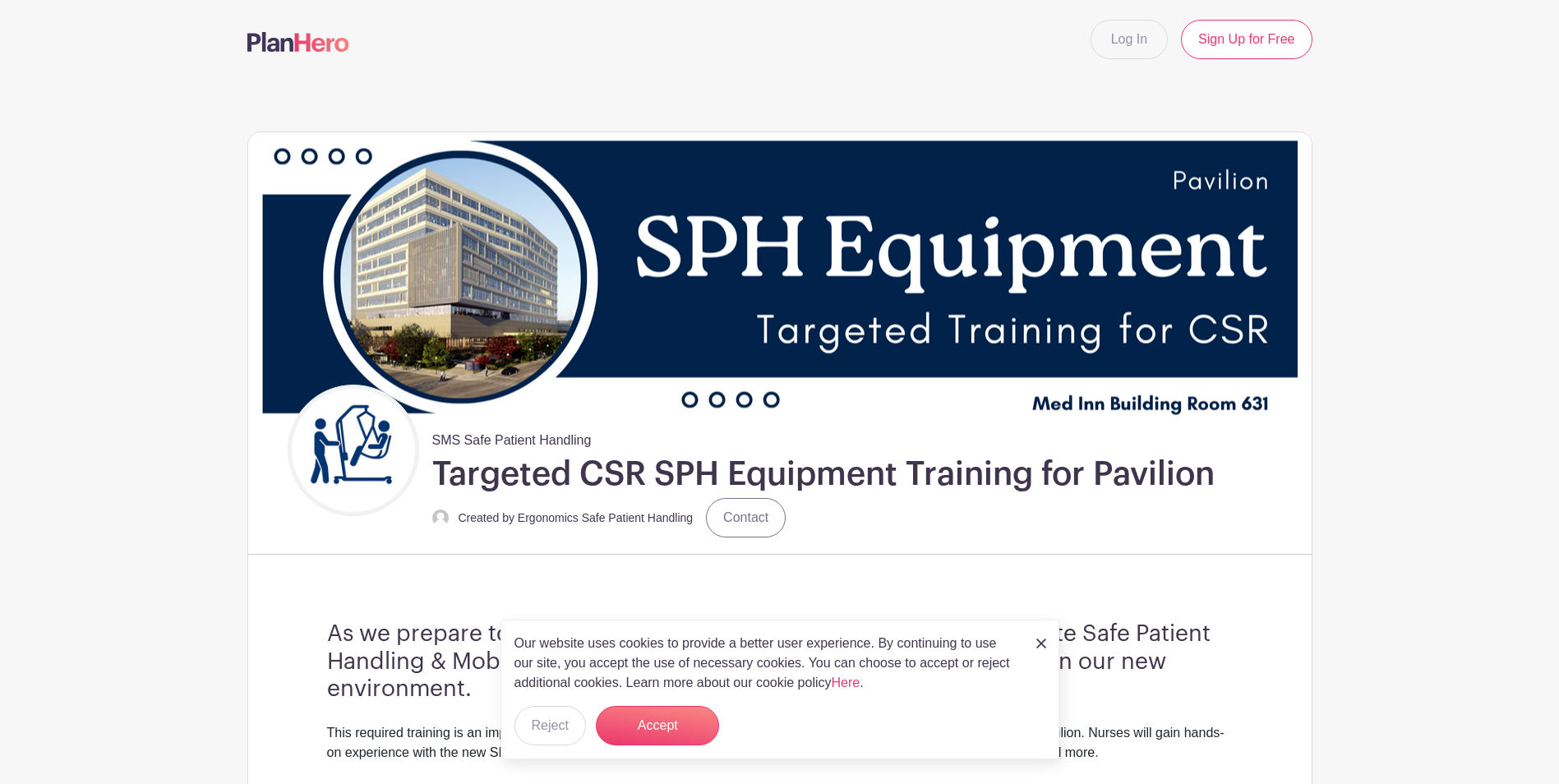
click at [711, 405] on div "SMS Safe Patient Handling Targeted CSR SPH Equipment Training for Pavilion Crea…" at bounding box center [820, 460] width 802 height 153
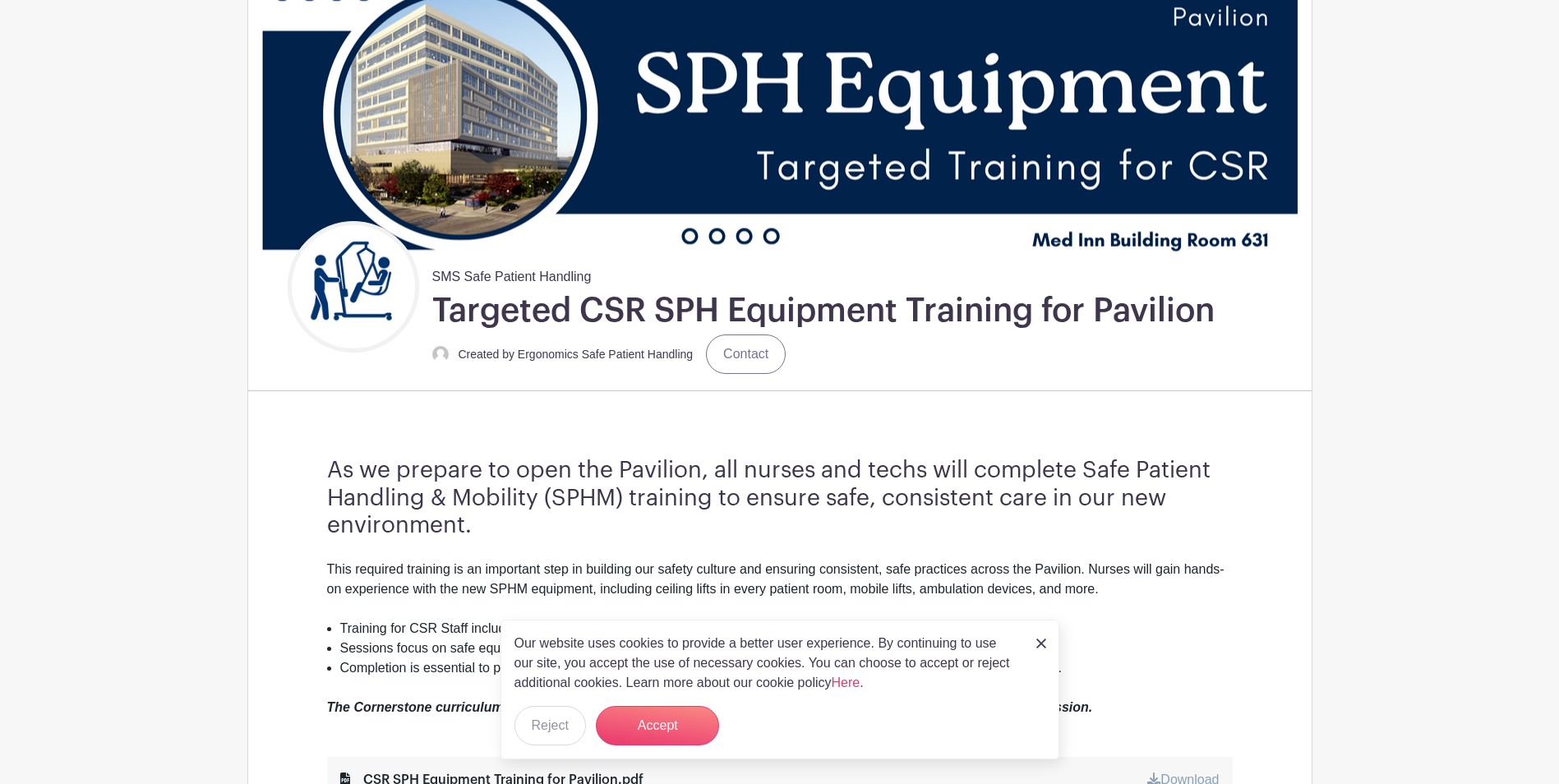
scroll to position [329, 0]
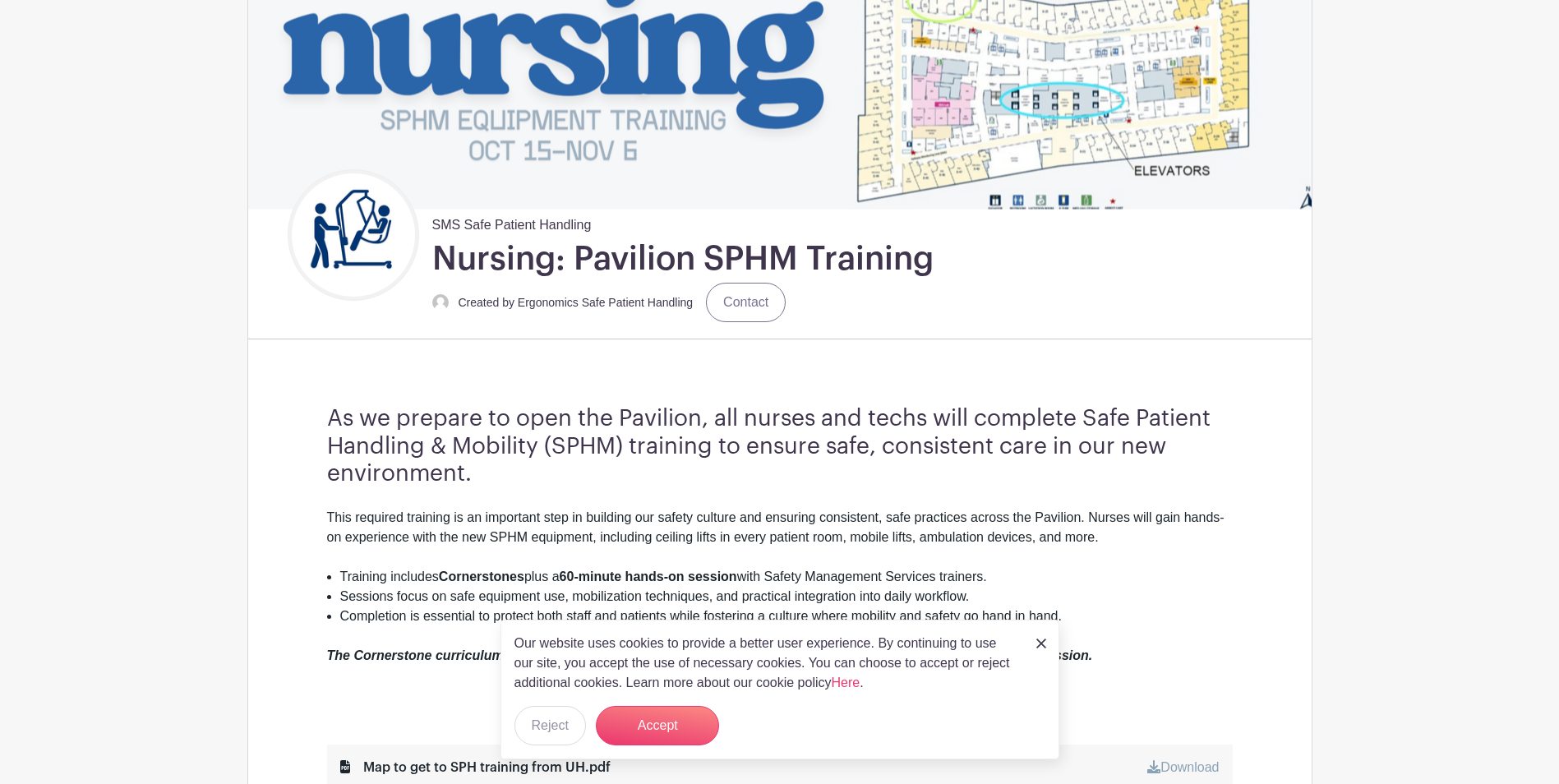
scroll to position [133, 0]
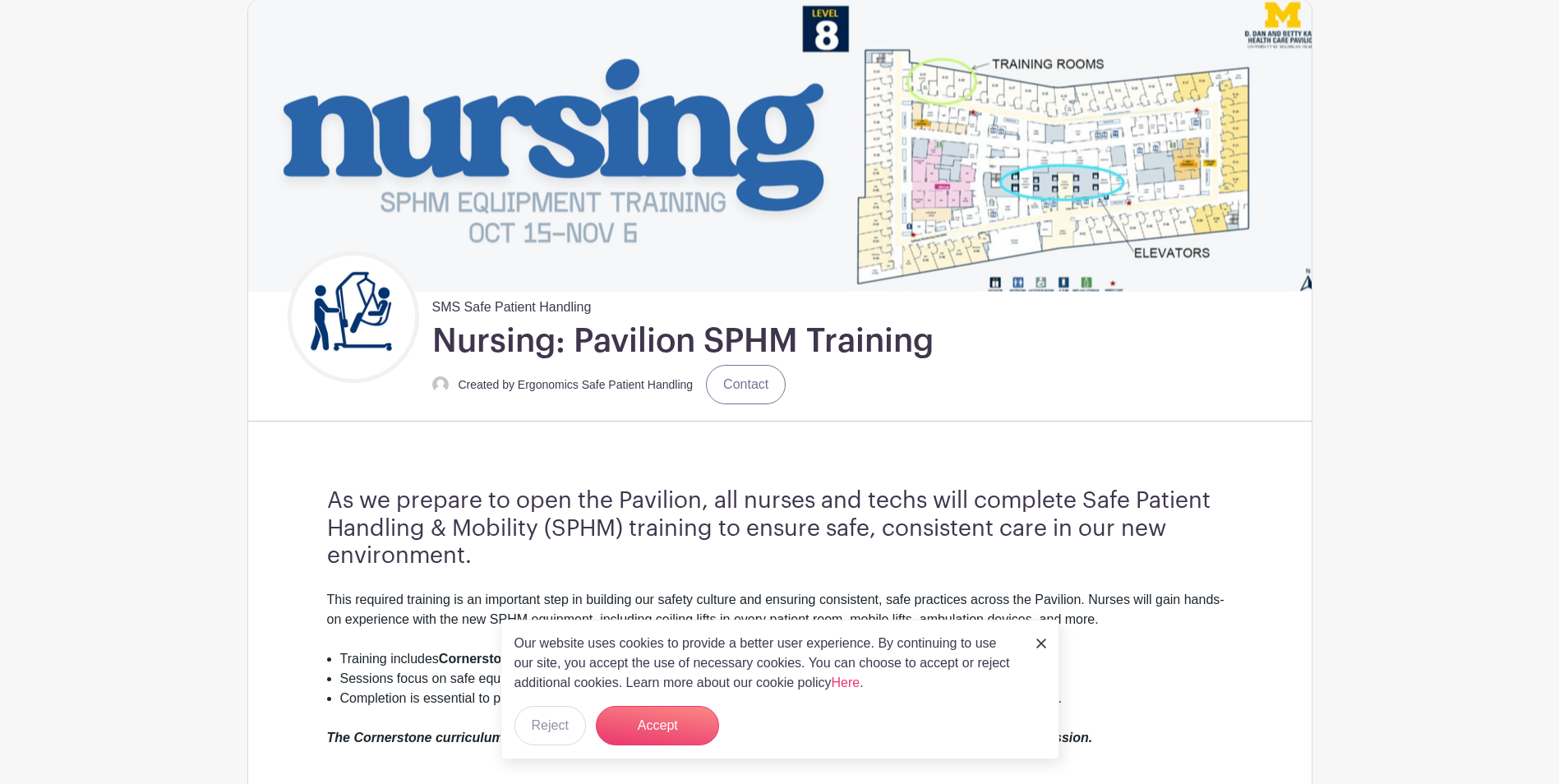
click at [1037, 642] on img at bounding box center [1042, 644] width 10 height 10
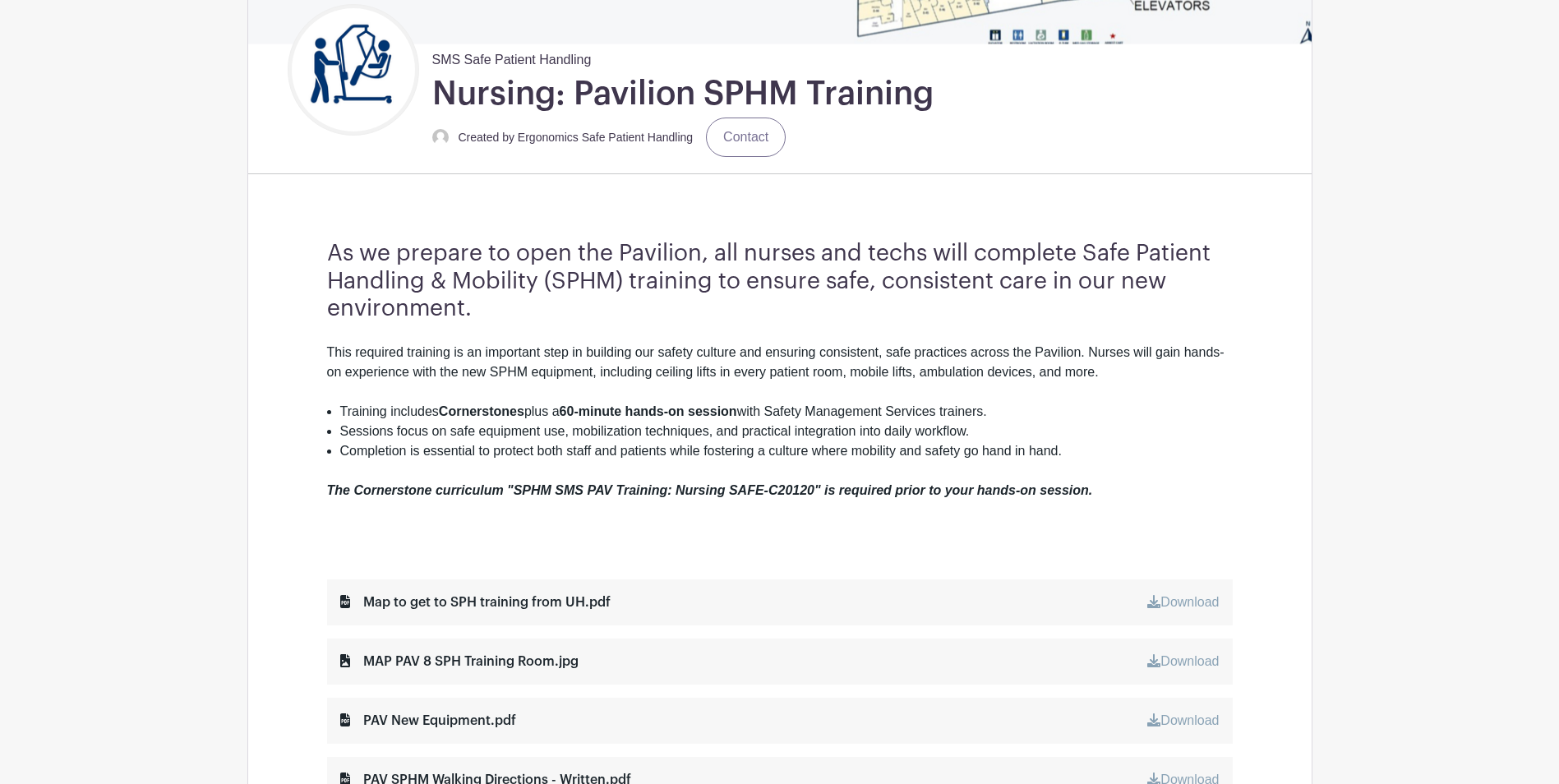
scroll to position [462, 0]
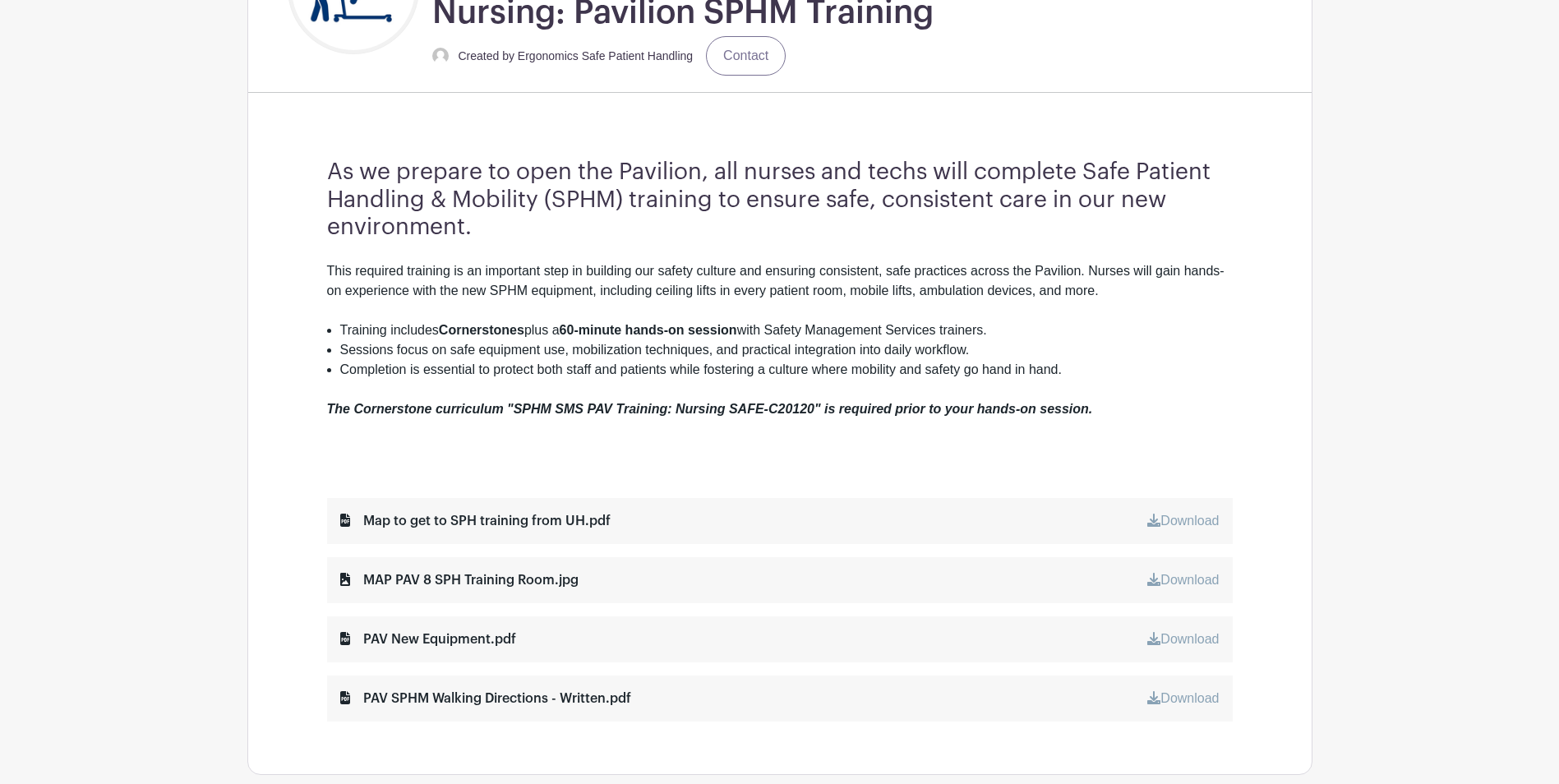
click at [1022, 520] on div "Map to get to SPH training from UH.pdf Download" at bounding box center [780, 521] width 906 height 46
click at [541, 530] on div "Map to get to SPH training from UH.pdf" at bounding box center [476, 520] width 270 height 19
click at [550, 518] on div "Map to get to SPH training from UH.pdf" at bounding box center [476, 520] width 270 height 19
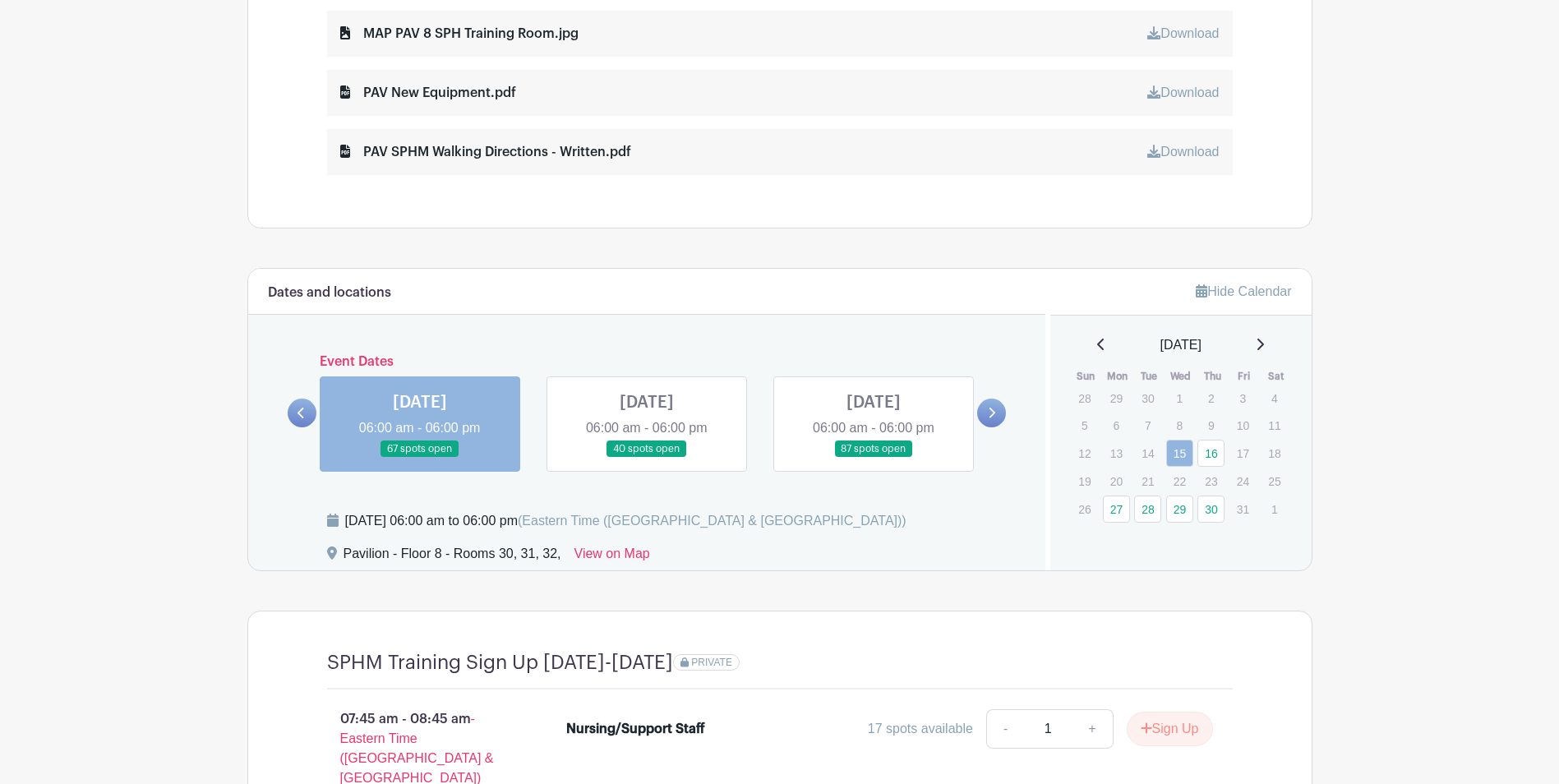
scroll to position [1201, 0]
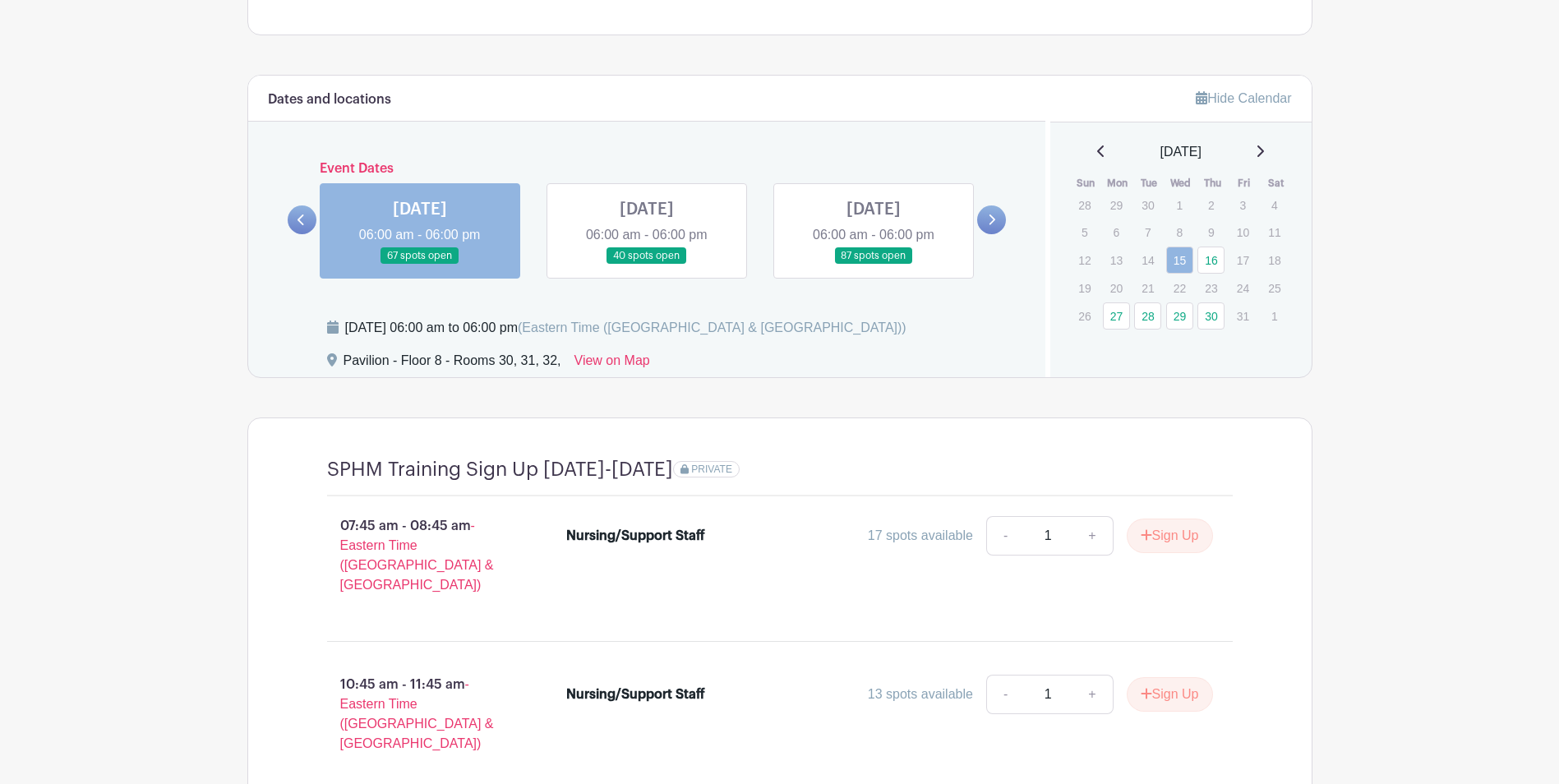
click at [1264, 157] on icon at bounding box center [1260, 151] width 8 height 14
click at [1098, 157] on icon at bounding box center [1102, 151] width 8 height 14
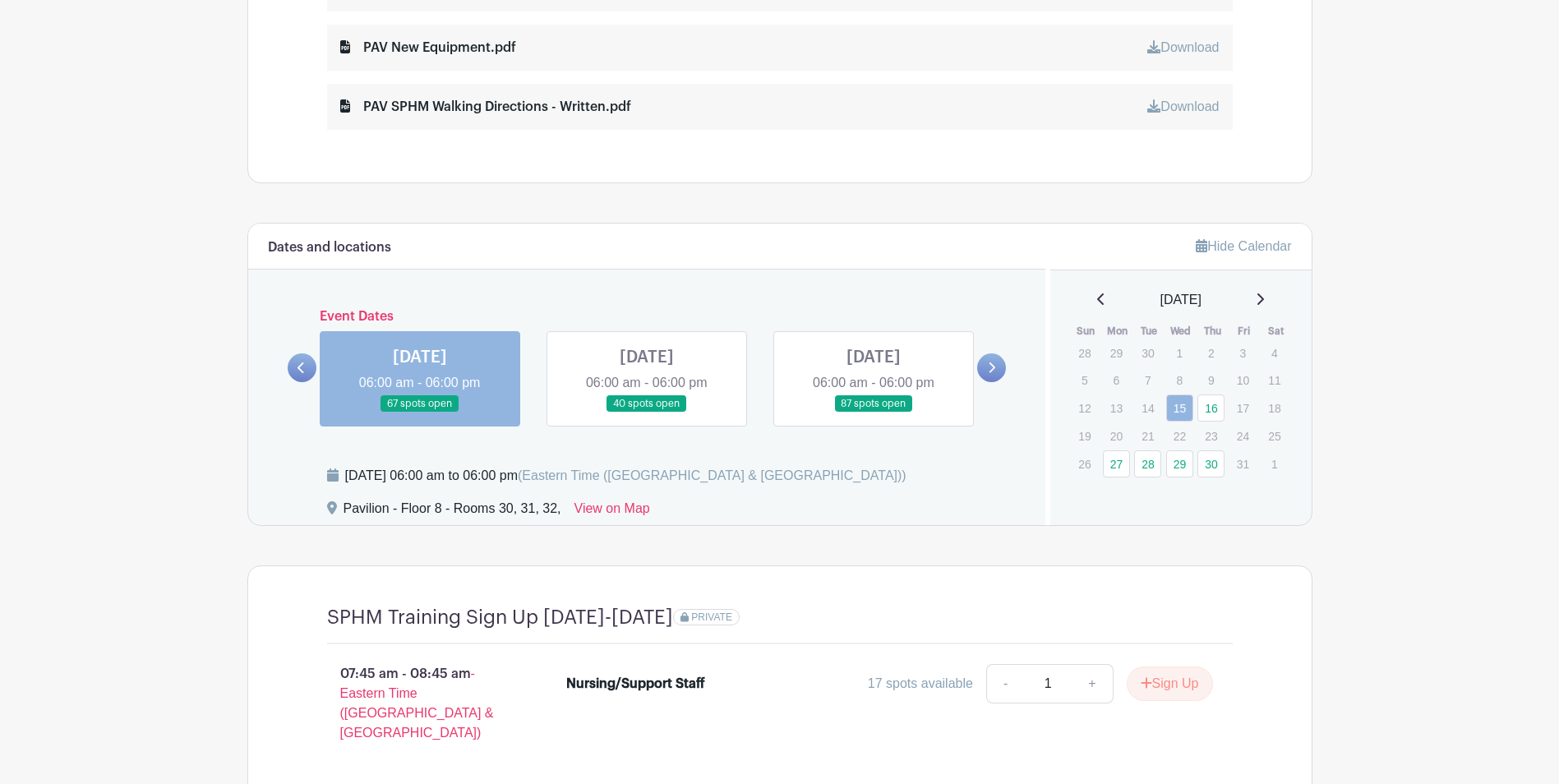
scroll to position [1037, 0]
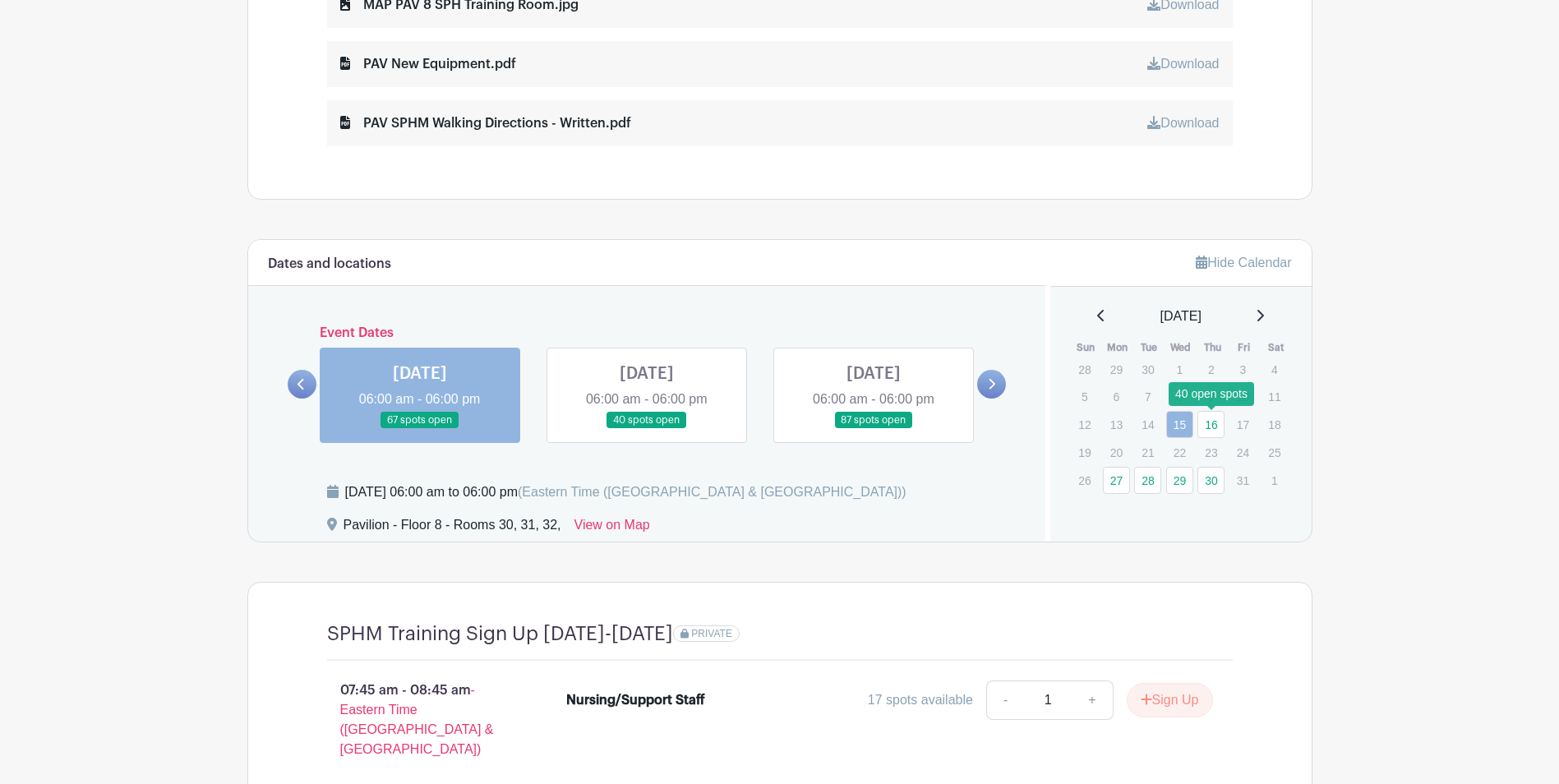
click at [1212, 418] on link "16" at bounding box center [1211, 424] width 27 height 27
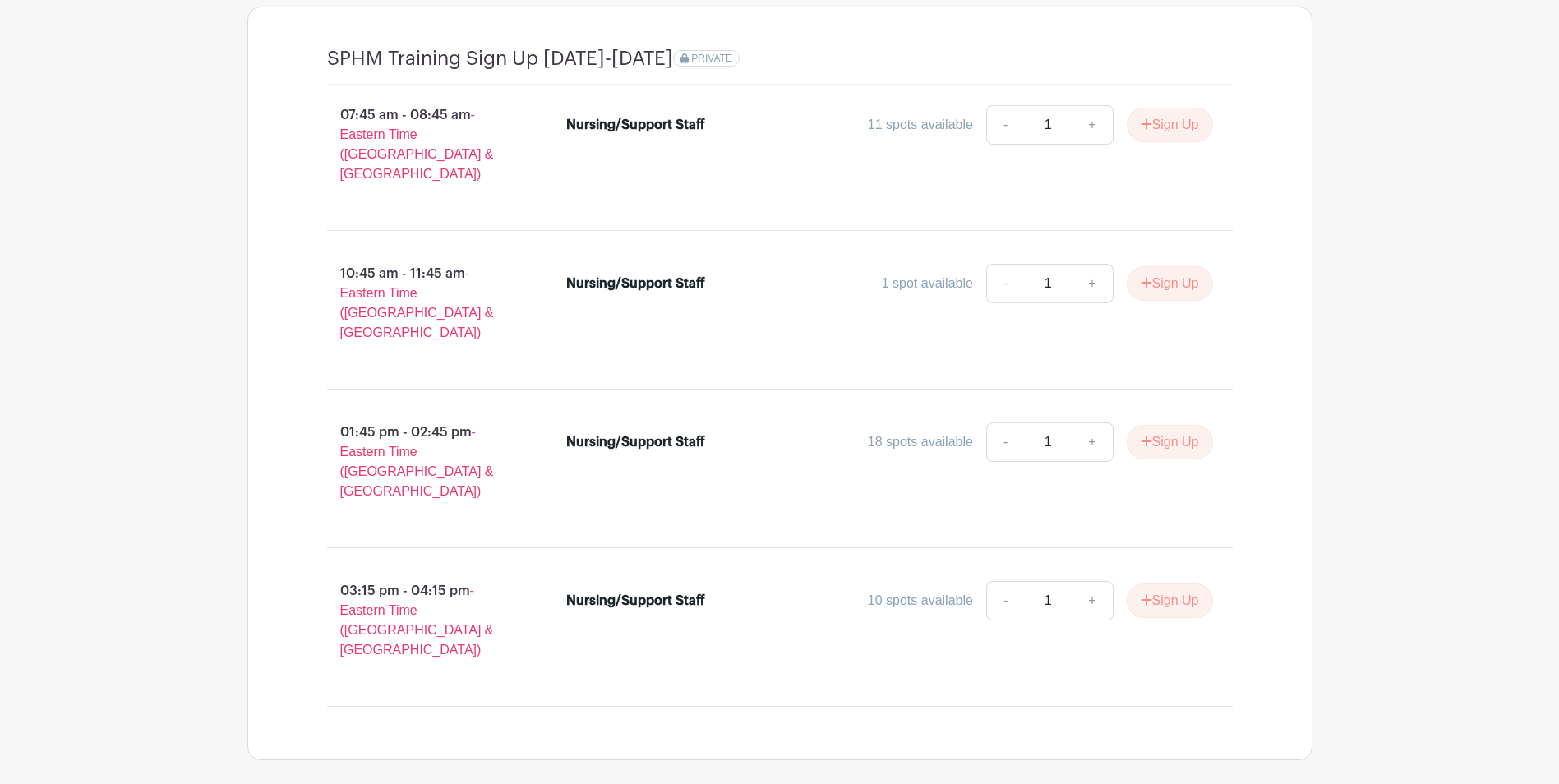
scroll to position [1283, 0]
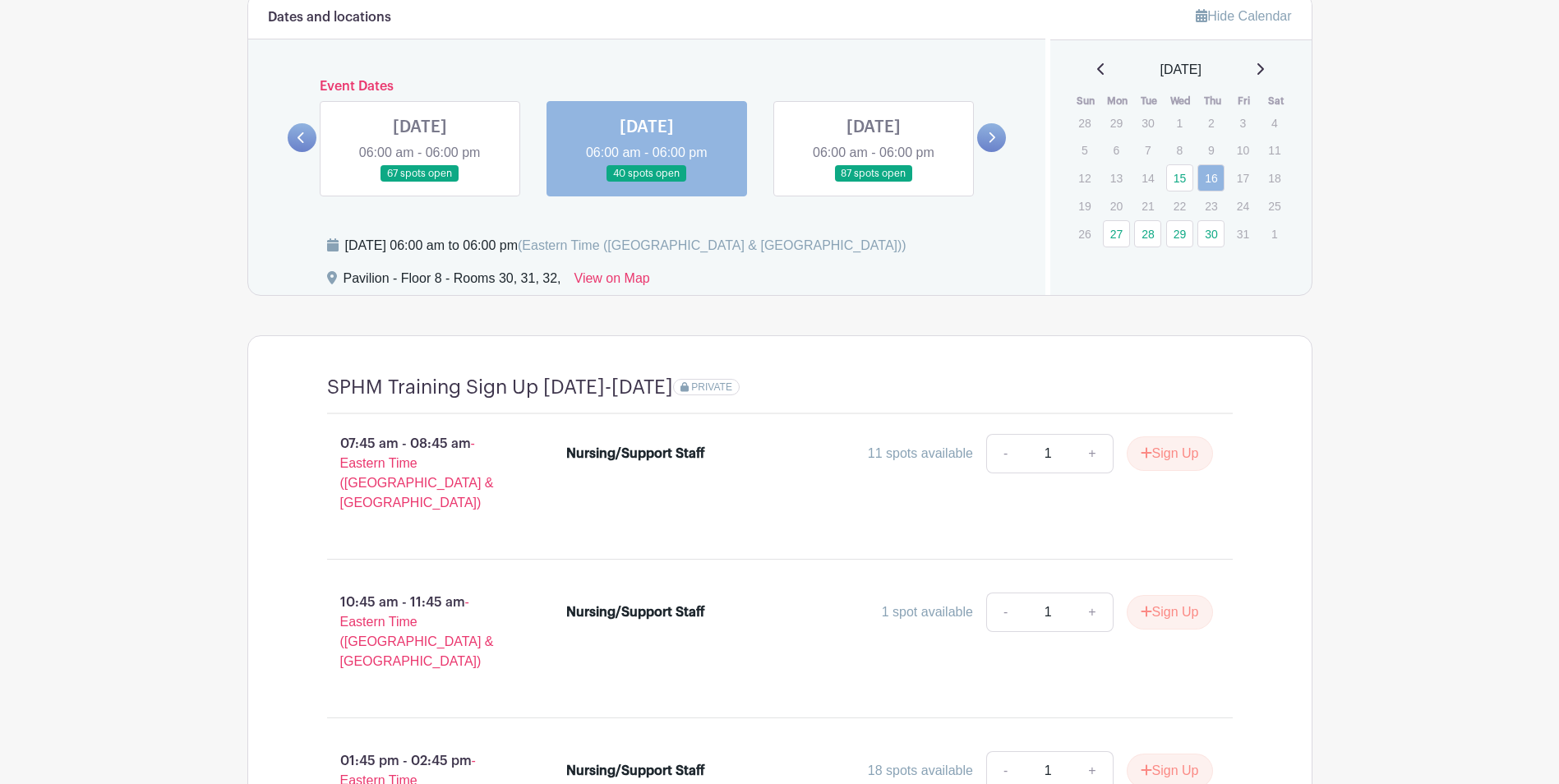
click at [1264, 75] on icon at bounding box center [1260, 69] width 8 height 14
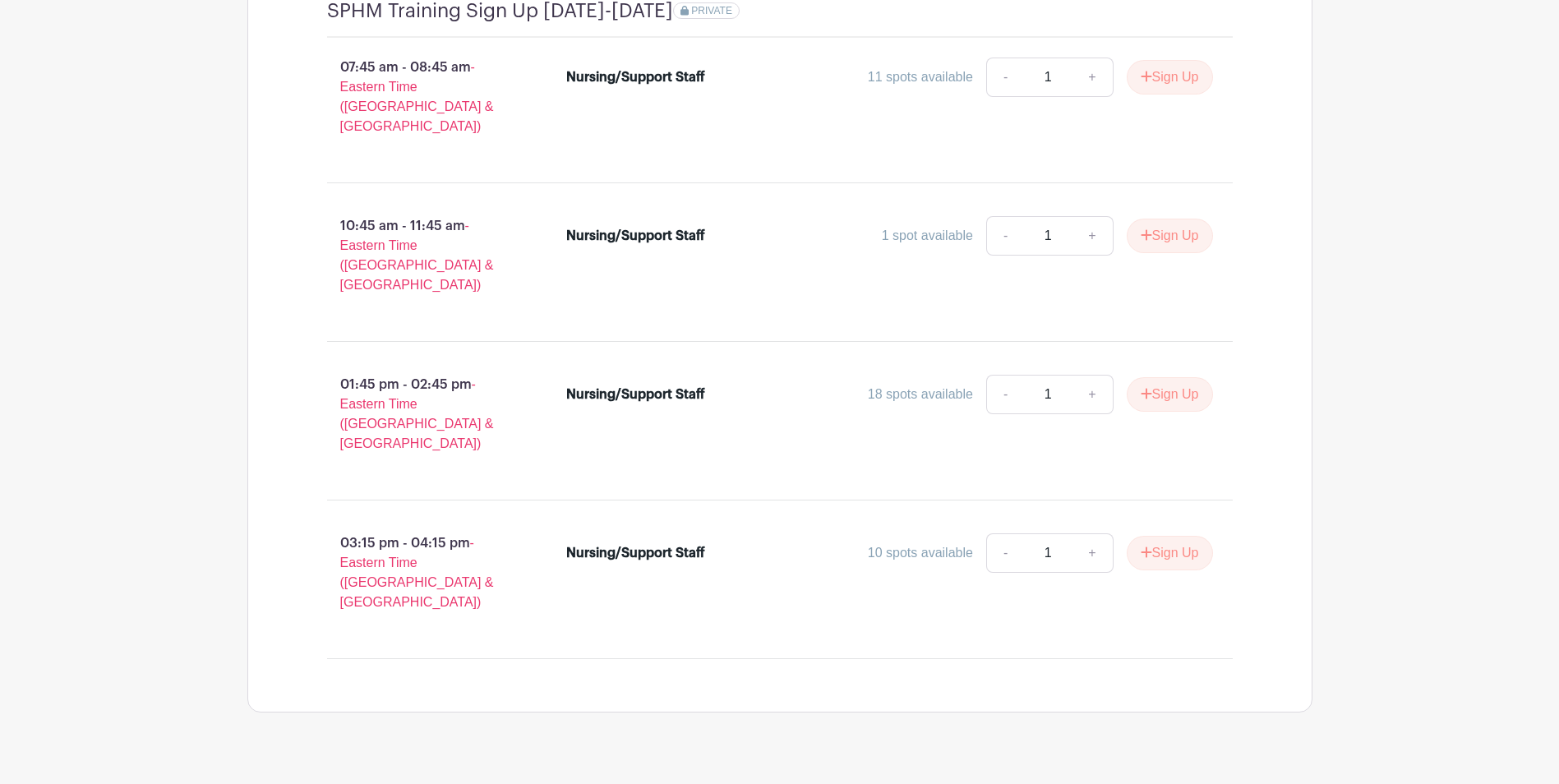
scroll to position [1613, 0]
